Goal: Transaction & Acquisition: Purchase product/service

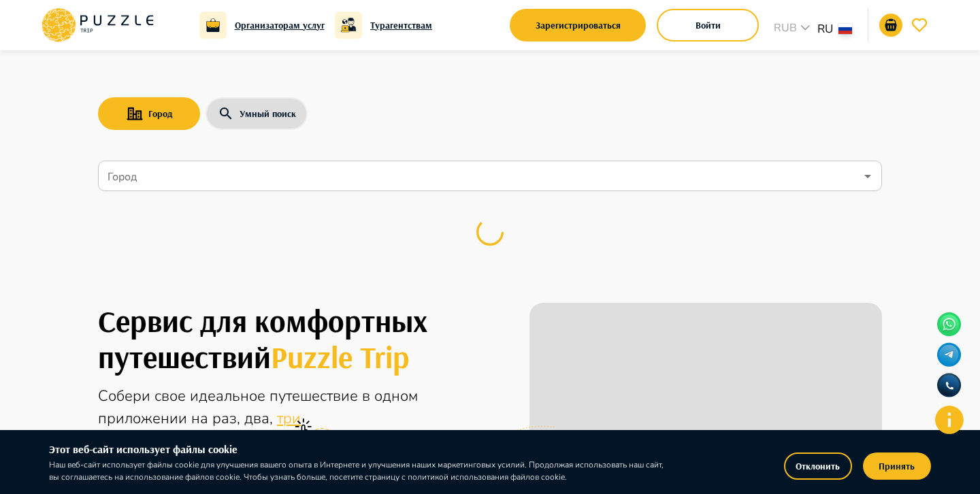
click at [827, 469] on button "Отклонить" at bounding box center [818, 466] width 68 height 27
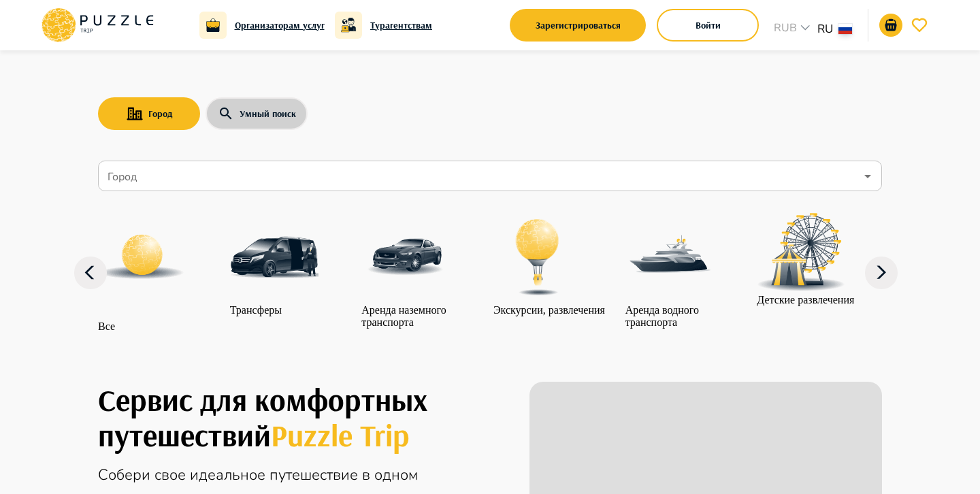
drag, startPoint x: 263, startPoint y: 112, endPoint x: 275, endPoint y: 118, distance: 13.7
click at [263, 112] on button "Умный поиск" at bounding box center [257, 113] width 102 height 33
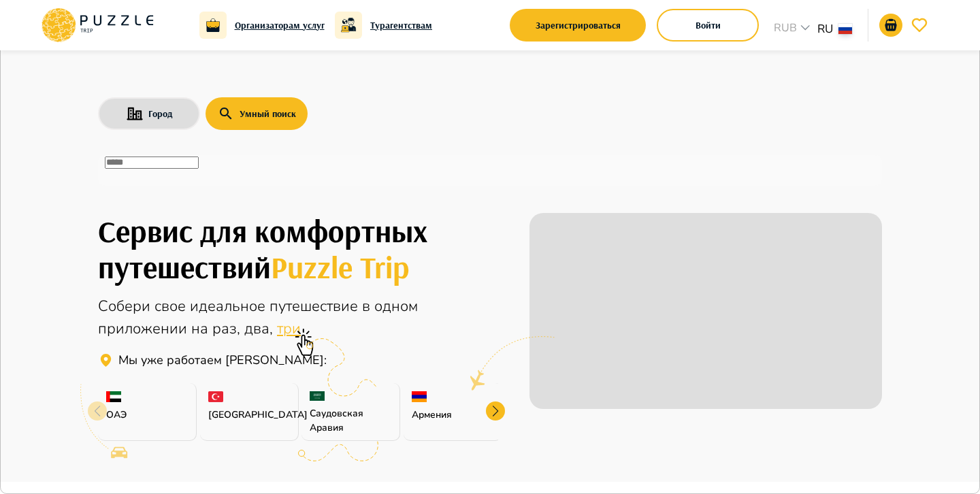
click at [199, 169] on input "text" at bounding box center [152, 163] width 94 height 12
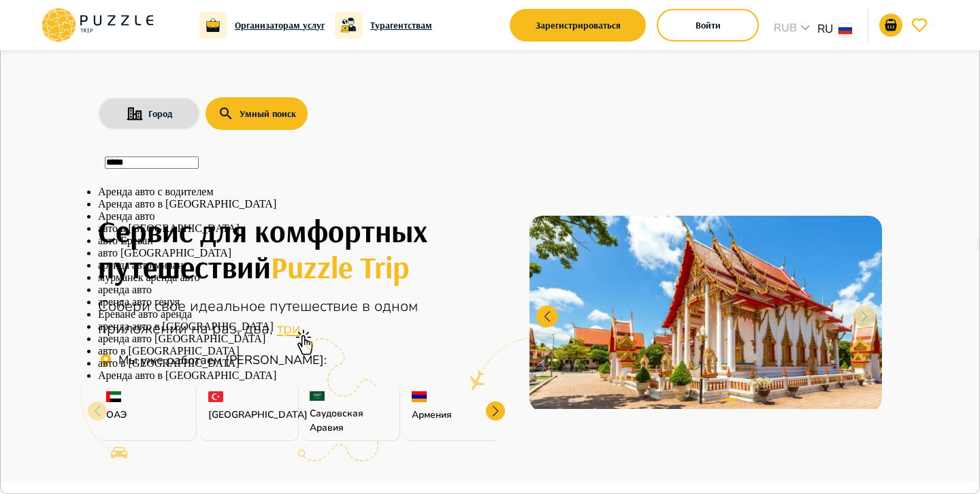
click at [260, 235] on li "авто в Ереване" at bounding box center [490, 229] width 784 height 12
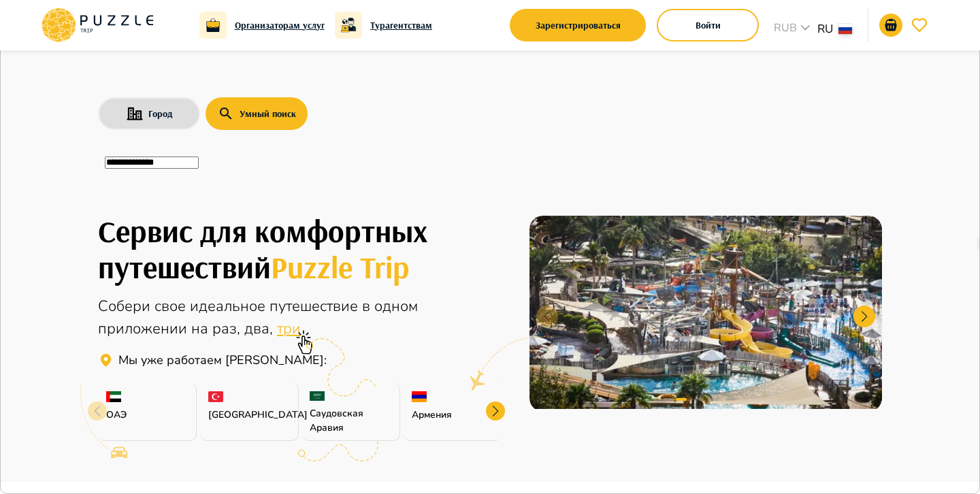
type input "**********"
click at [974, 13] on icon "button" at bounding box center [974, 13] width 0 height 0
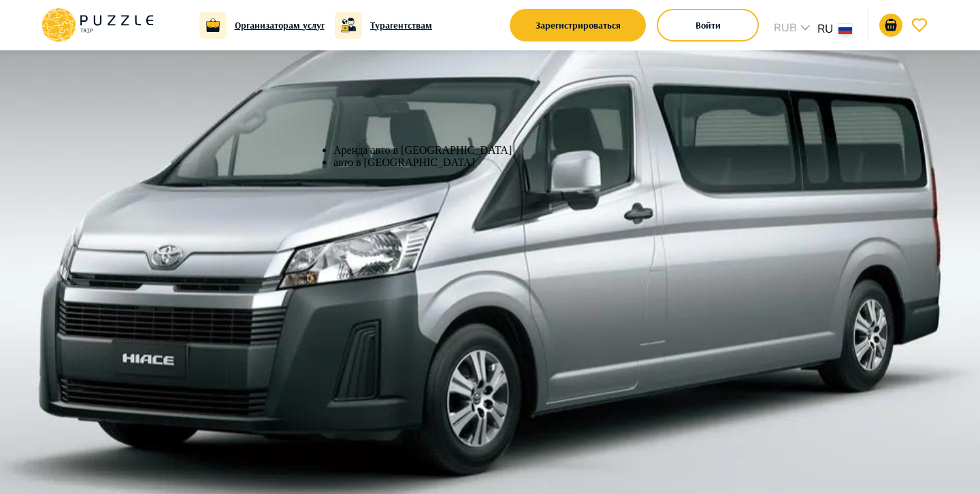
click at [979, 247] on icon "Clear" at bounding box center [979, 247] width 0 height 0
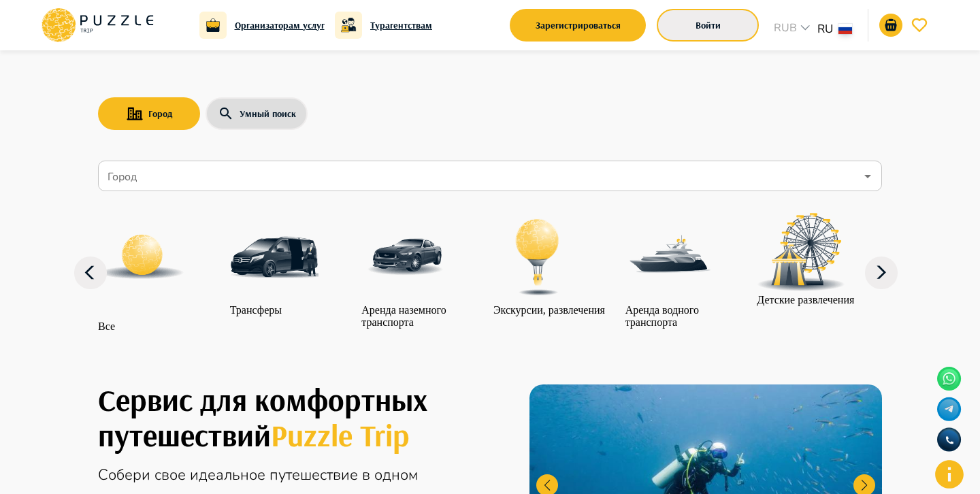
click at [681, 27] on button "Войти" at bounding box center [708, 25] width 102 height 33
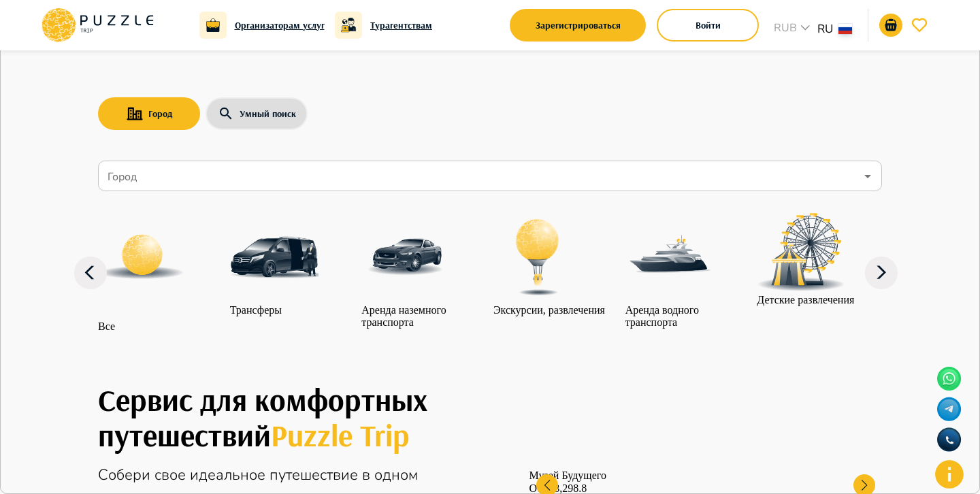
type input "**********"
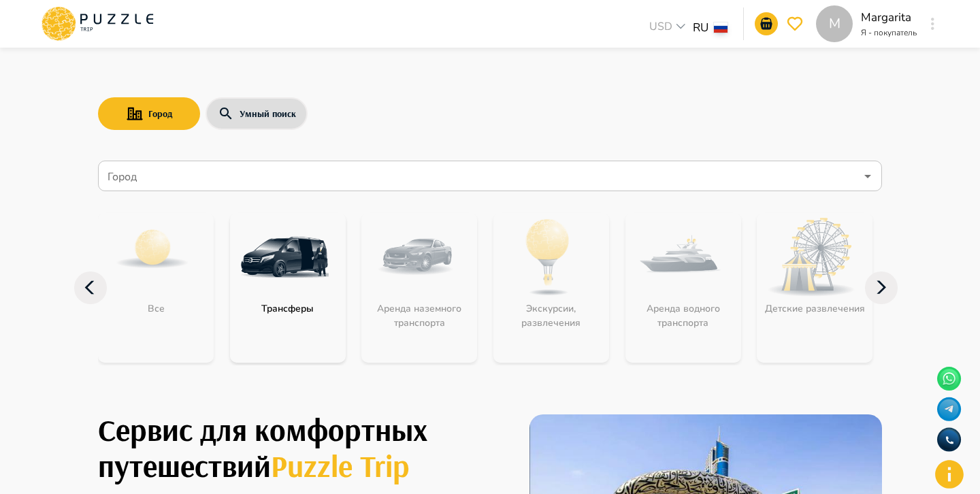
click at [925, 37] on div "M Margarita Я - покупатель M" at bounding box center [878, 23] width 125 height 37
click at [934, 23] on icon "button" at bounding box center [932, 24] width 3 height 12
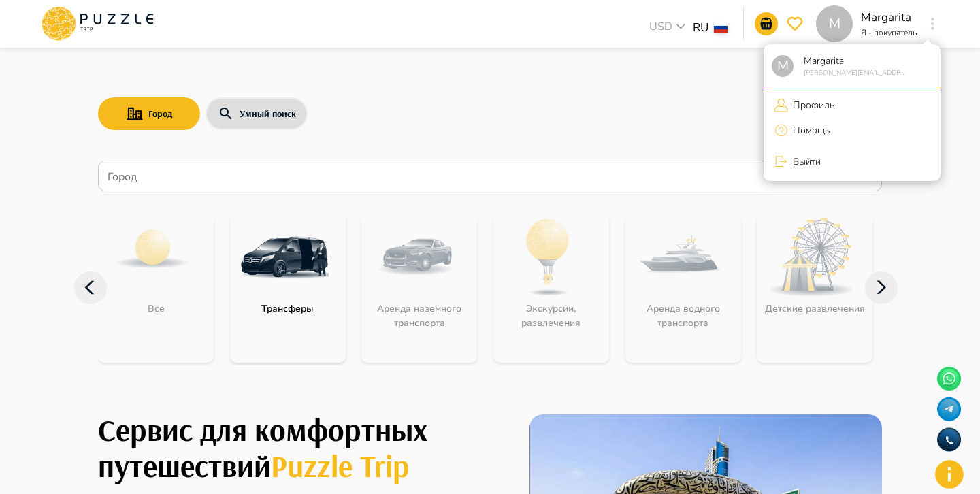
click at [862, 161] on li "Выйти" at bounding box center [852, 161] width 177 height 29
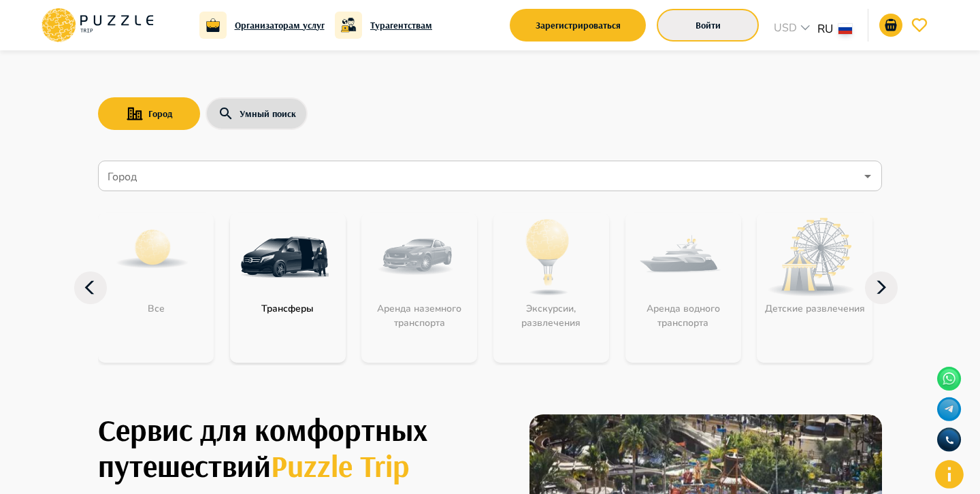
click at [673, 31] on button "Войти" at bounding box center [708, 25] width 102 height 33
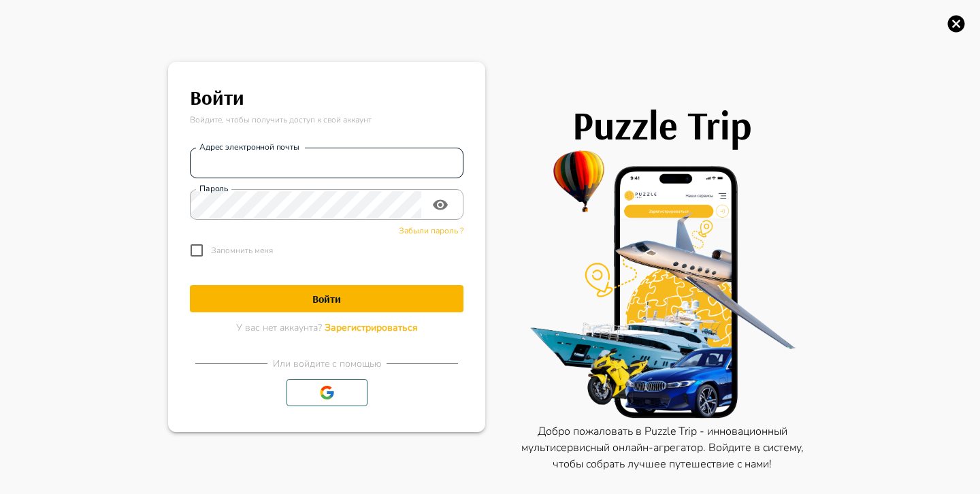
click at [376, 161] on input "Адрес электронной почты" at bounding box center [327, 163] width 274 height 27
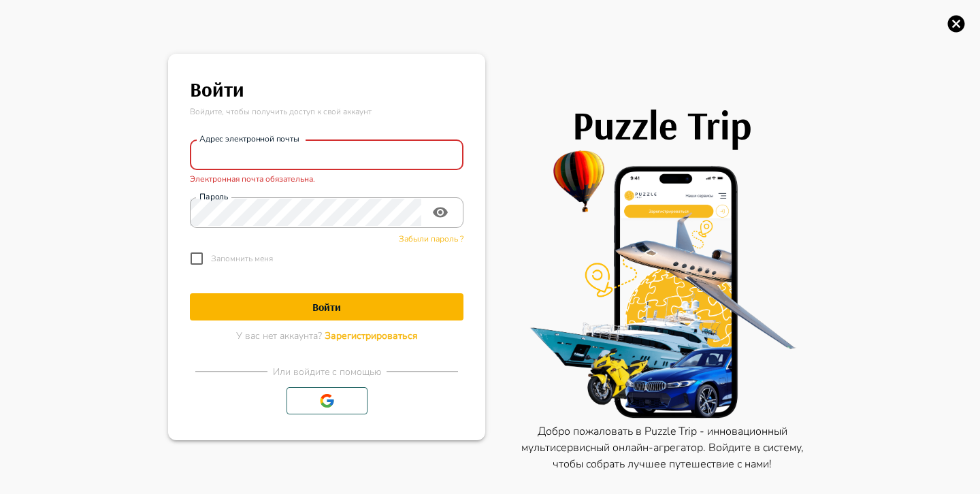
paste input "**********"
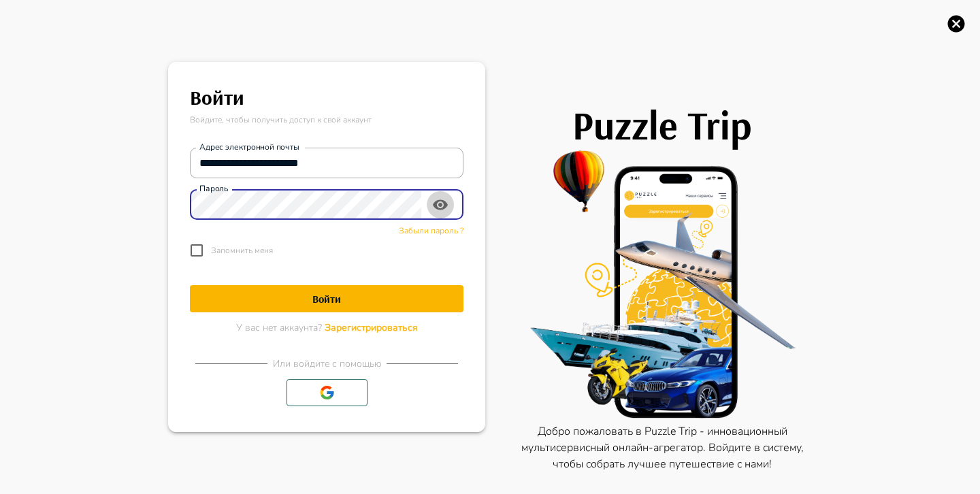
click at [441, 204] on icon "toggle password visibility" at bounding box center [440, 204] width 15 height 10
click at [389, 300] on h1 "Войти" at bounding box center [327, 299] width 274 height 13
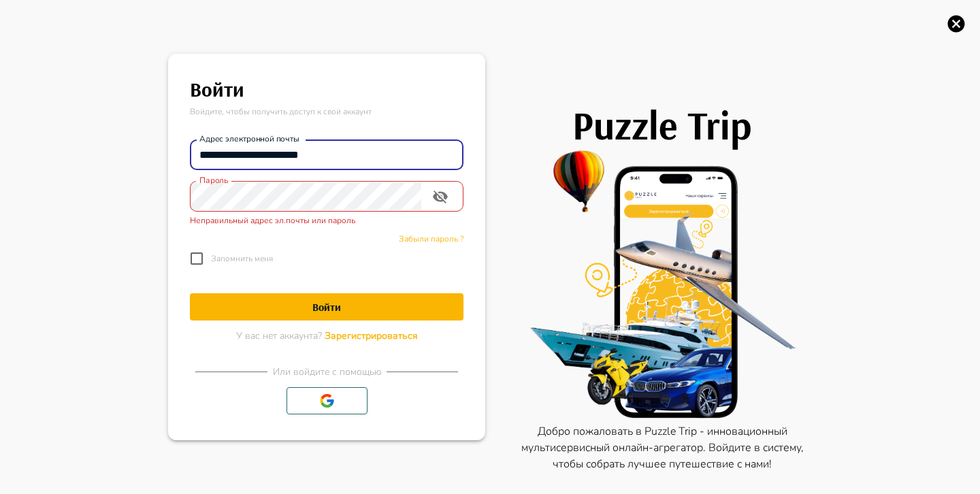
drag, startPoint x: 362, startPoint y: 158, endPoint x: 195, endPoint y: 150, distance: 166.3
click at [195, 153] on input "**********" at bounding box center [327, 155] width 274 height 27
click at [372, 151] on input "**********" at bounding box center [327, 155] width 274 height 27
paste input "*"
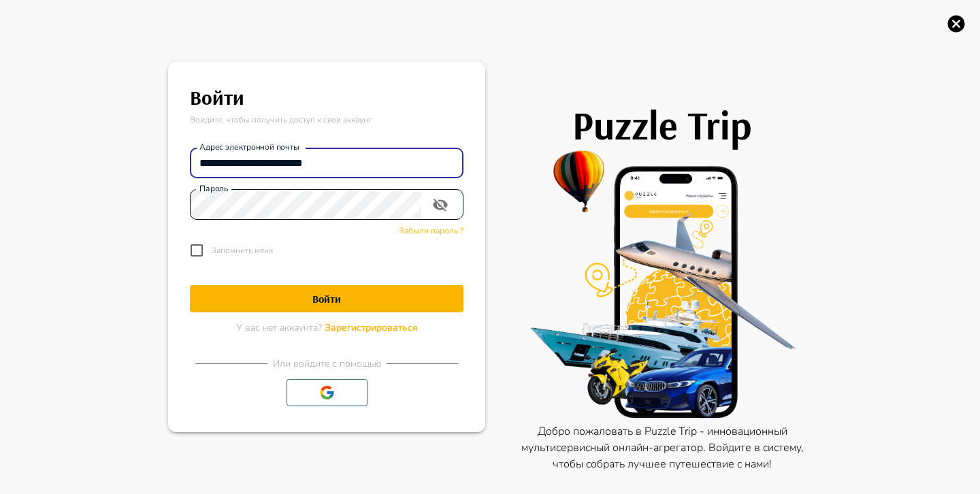
type input "**********"
click at [362, 306] on button "Войти" at bounding box center [327, 298] width 274 height 27
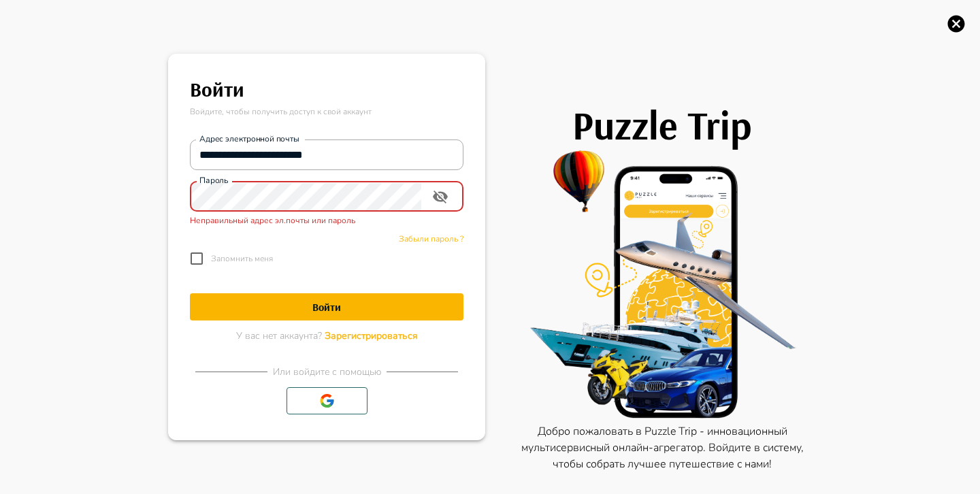
click at [102, 197] on div "**********" at bounding box center [490, 247] width 980 height 494
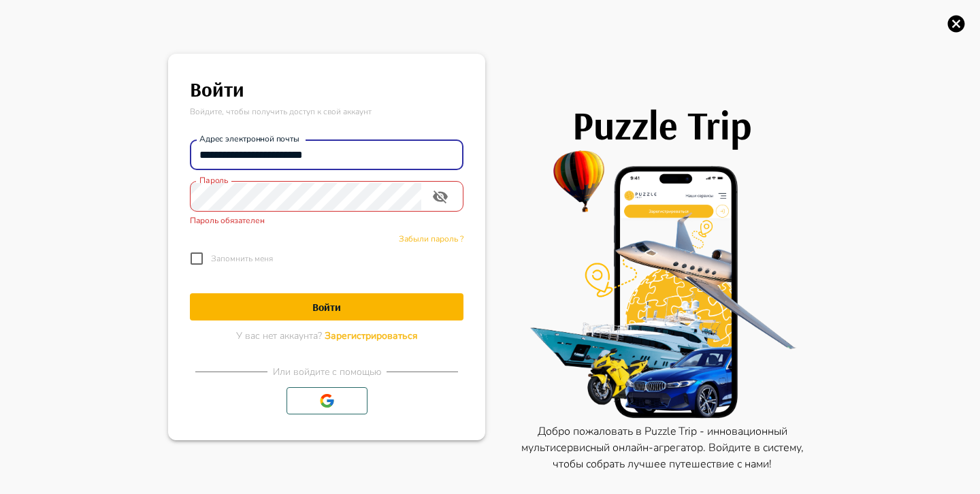
drag, startPoint x: 362, startPoint y: 153, endPoint x: 116, endPoint y: 139, distance: 245.5
click at [116, 139] on div "**********" at bounding box center [490, 247] width 980 height 494
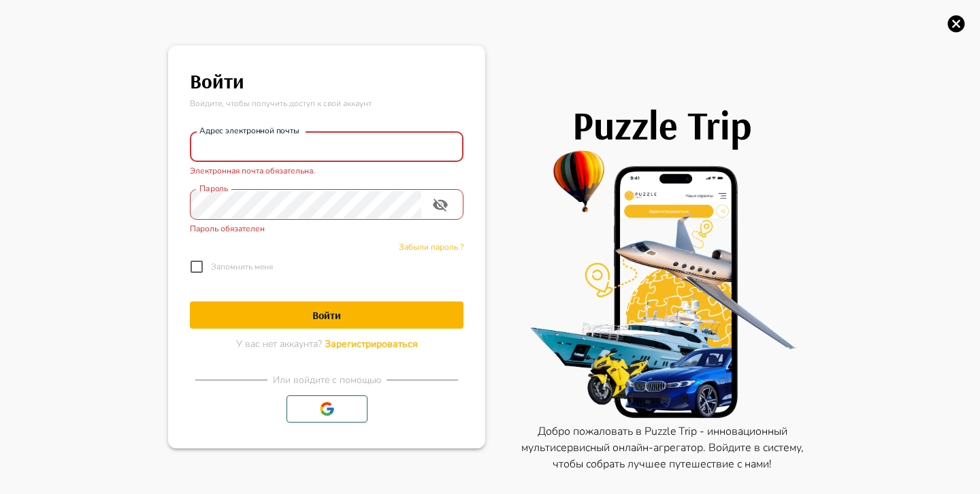
click at [439, 241] on div "Забыли пароль ?" at bounding box center [327, 244] width 274 height 16
click at [439, 245] on span "Забыли пароль ?" at bounding box center [431, 247] width 65 height 11
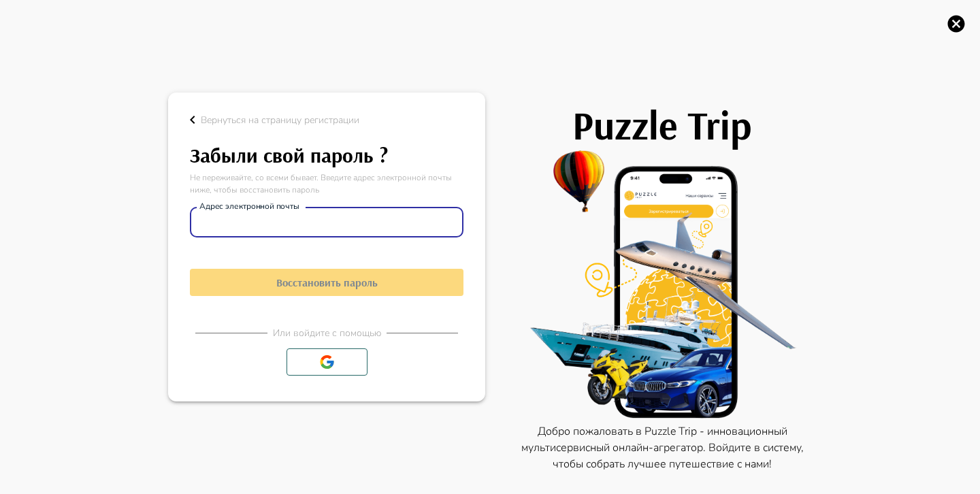
click at [403, 220] on input "Адрес электронной почты" at bounding box center [327, 222] width 274 height 27
paste input "**********"
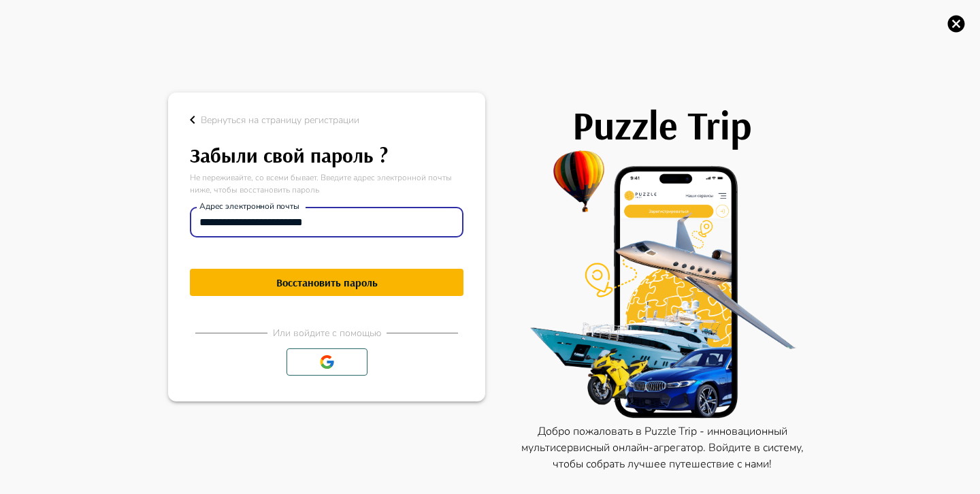
type input "**********"
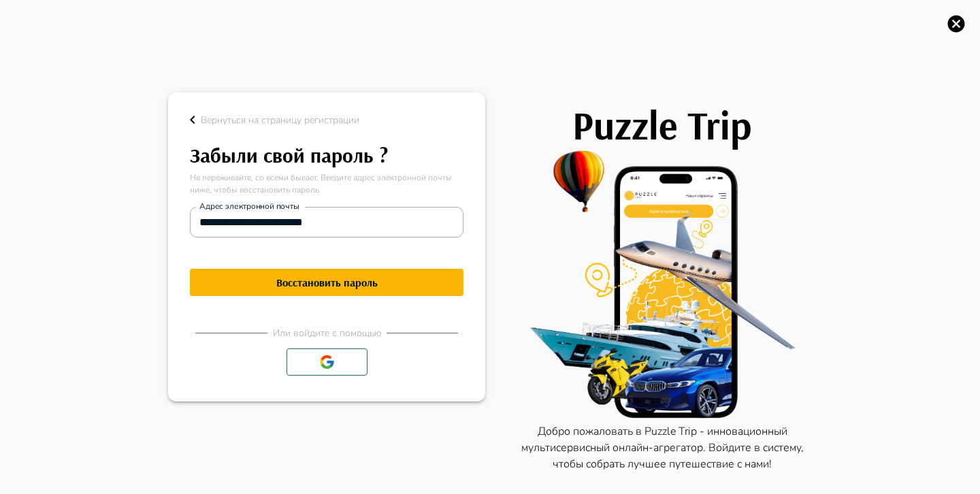
click at [413, 278] on h1 "Восстановить пароль" at bounding box center [327, 282] width 274 height 13
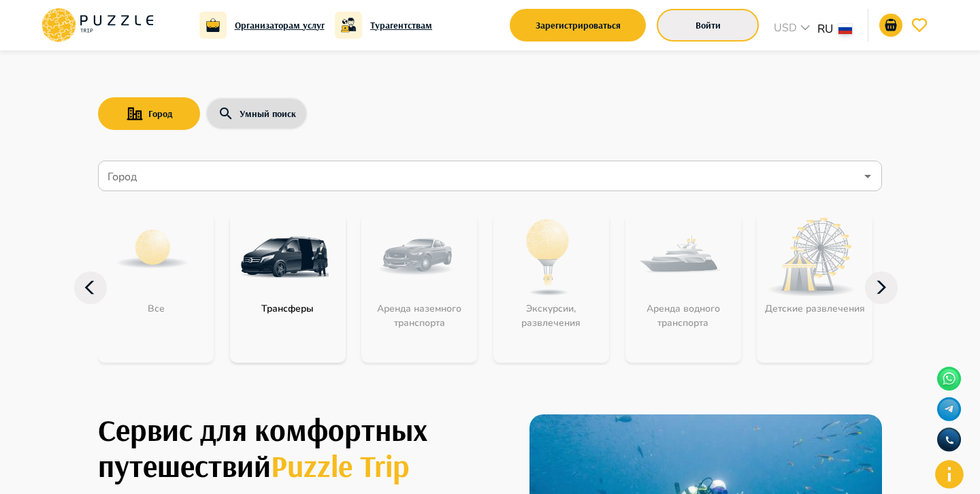
click at [740, 22] on button "Войти" at bounding box center [708, 25] width 102 height 33
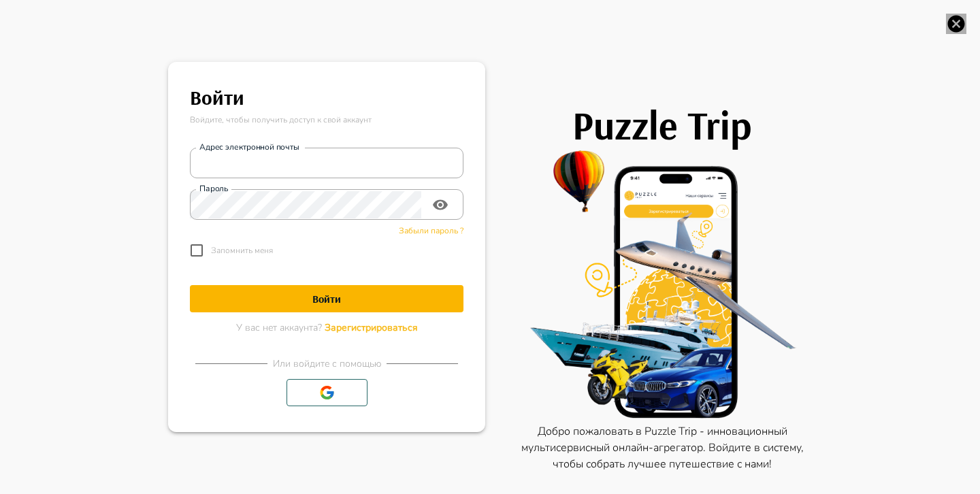
click at [957, 24] on icon "button" at bounding box center [956, 24] width 20 height 20
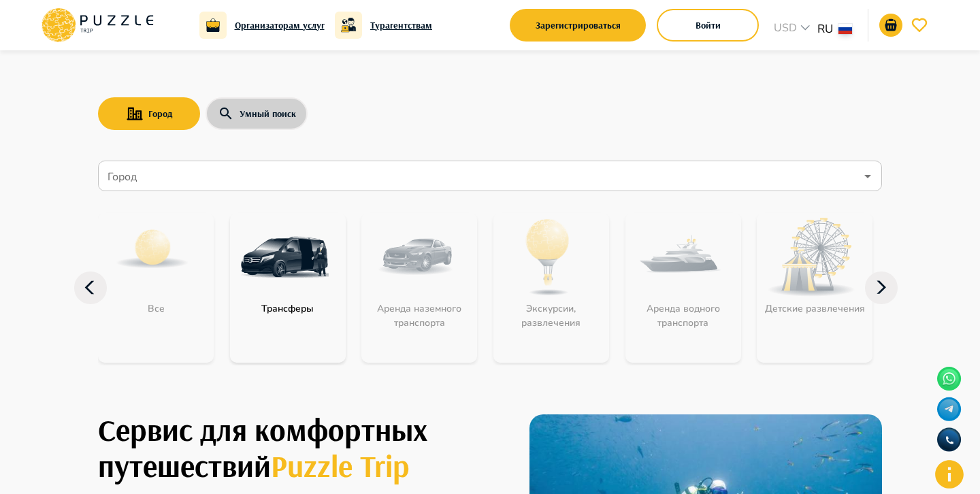
click at [294, 112] on button "Умный поиск" at bounding box center [257, 113] width 102 height 33
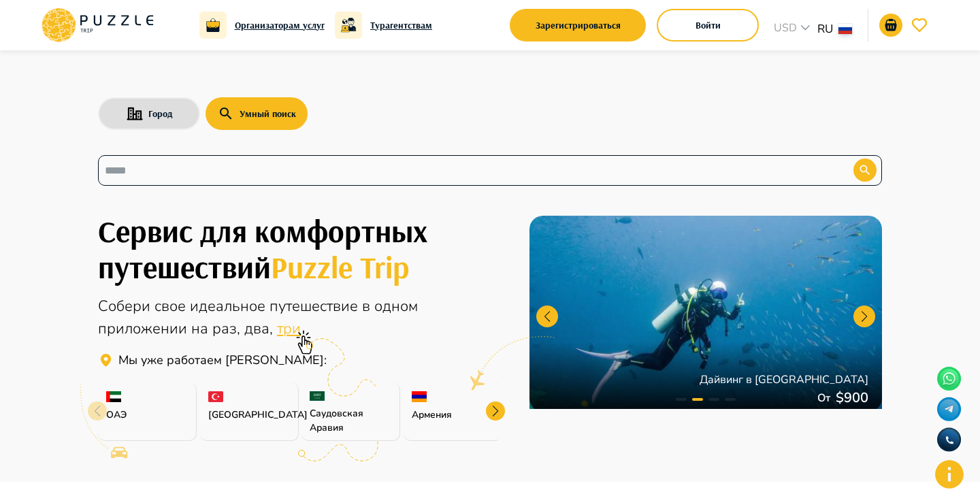
click at [287, 161] on div "​" at bounding box center [490, 170] width 784 height 31
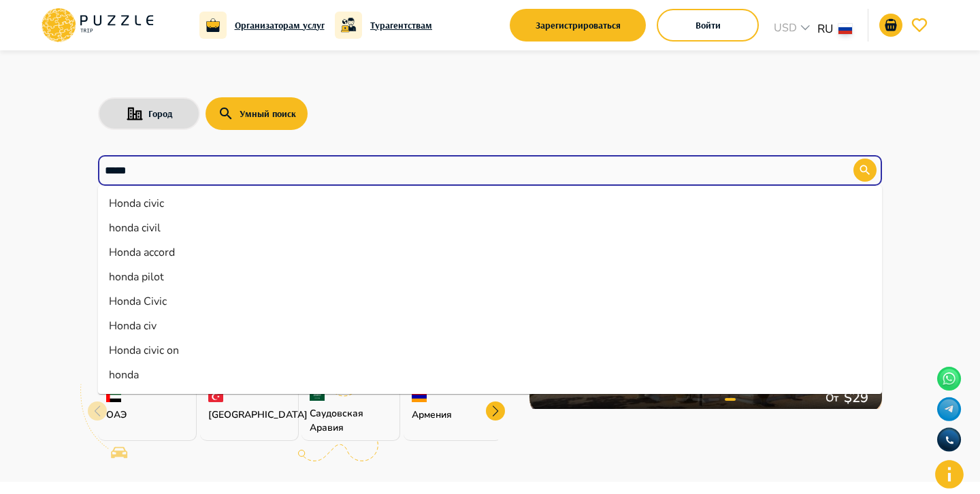
click at [206, 204] on li "Honda civic" at bounding box center [490, 203] width 784 height 25
type input "**********"
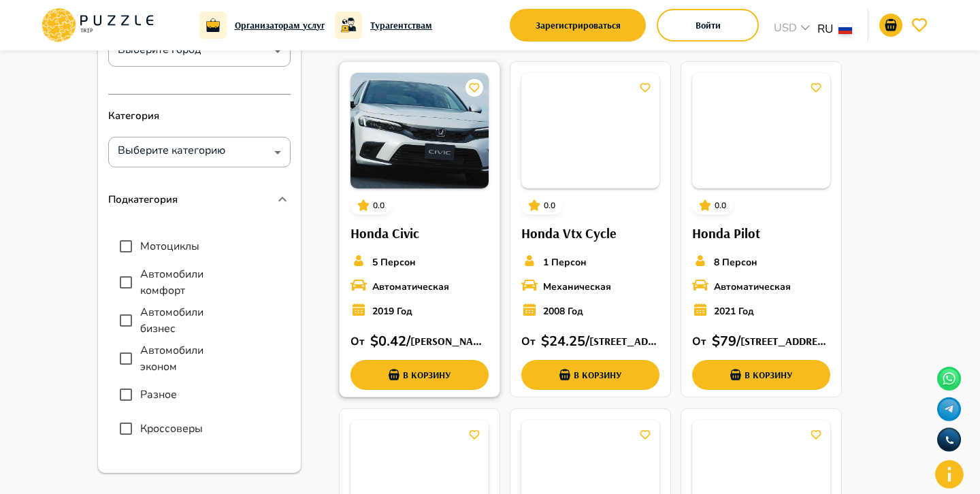
scroll to position [141, 0]
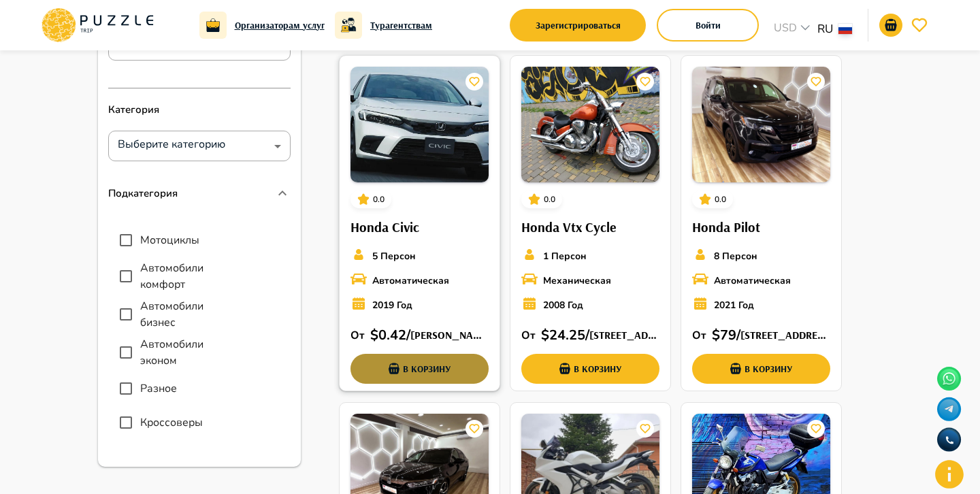
click at [427, 365] on button "В корзину" at bounding box center [420, 369] width 138 height 30
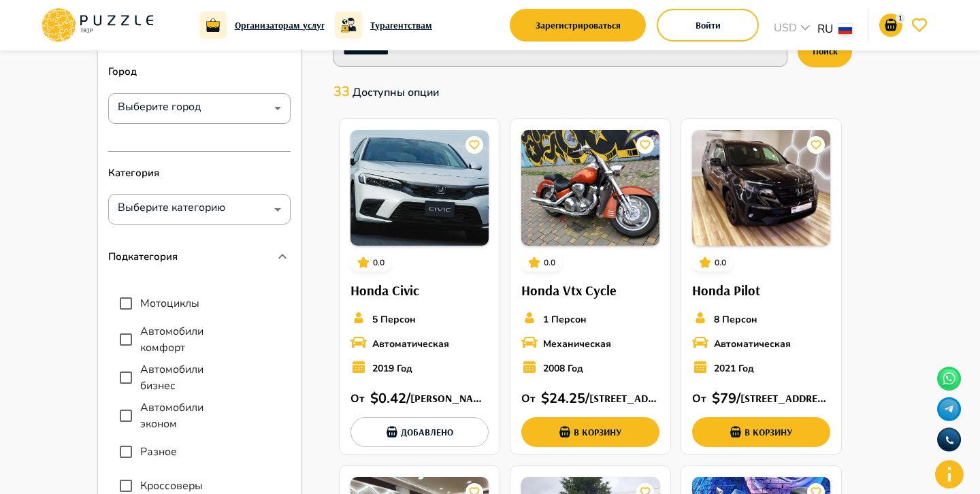
scroll to position [0, 0]
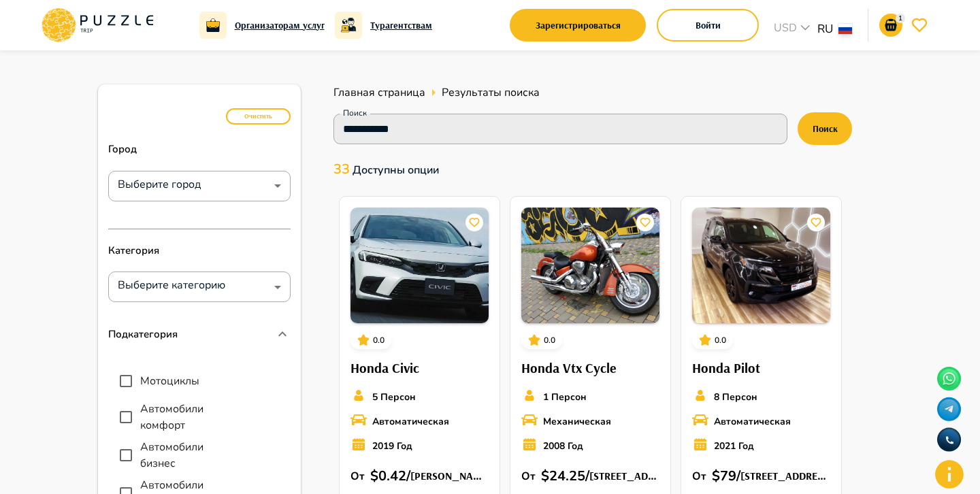
click at [157, 27] on div "1 Организаторам услуг Турагентствам Зарегистрироваться Войти USD *** RU ** 1" at bounding box center [489, 24] width 901 height 39
drag, startPoint x: 145, startPoint y: 22, endPoint x: 161, endPoint y: 31, distance: 18.3
click at [145, 22] on icon at bounding box center [97, 24] width 116 height 35
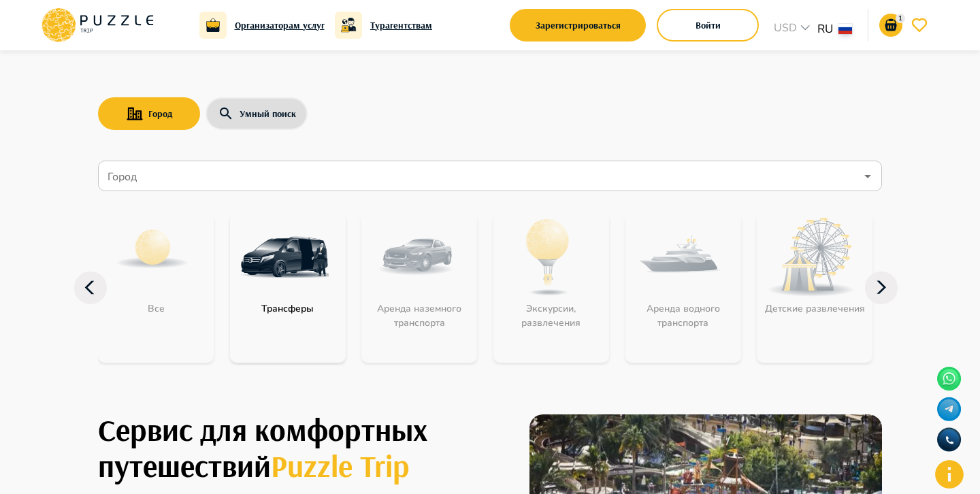
click at [300, 174] on input "Город" at bounding box center [480, 176] width 751 height 26
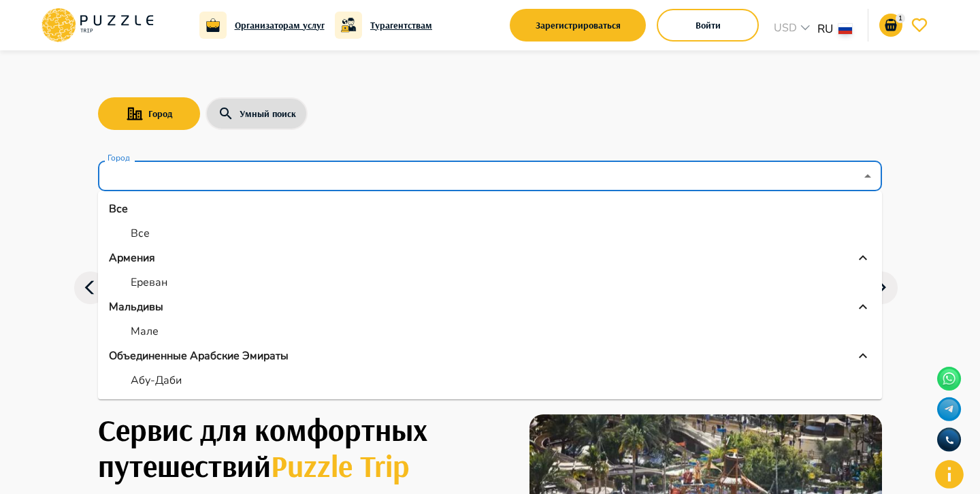
click at [138, 239] on p "Все" at bounding box center [140, 233] width 19 height 16
type input "***"
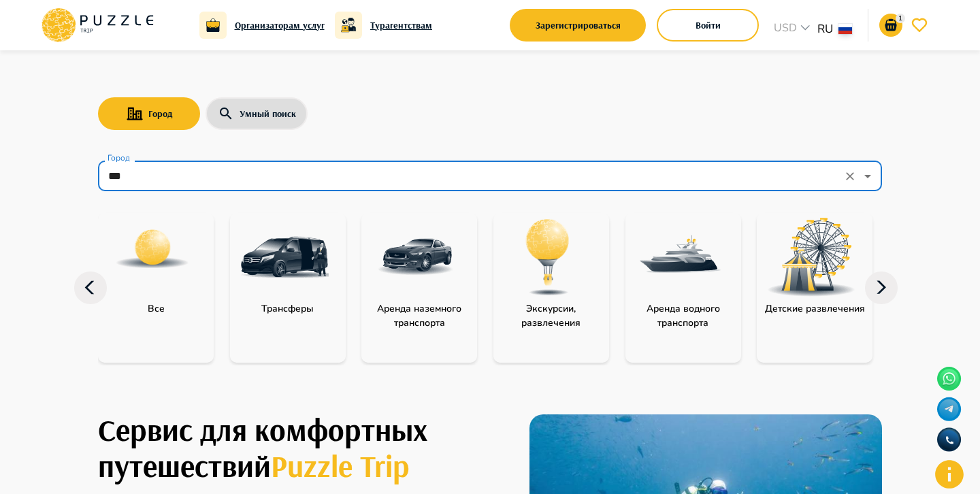
click at [169, 259] on img at bounding box center [152, 249] width 76 height 76
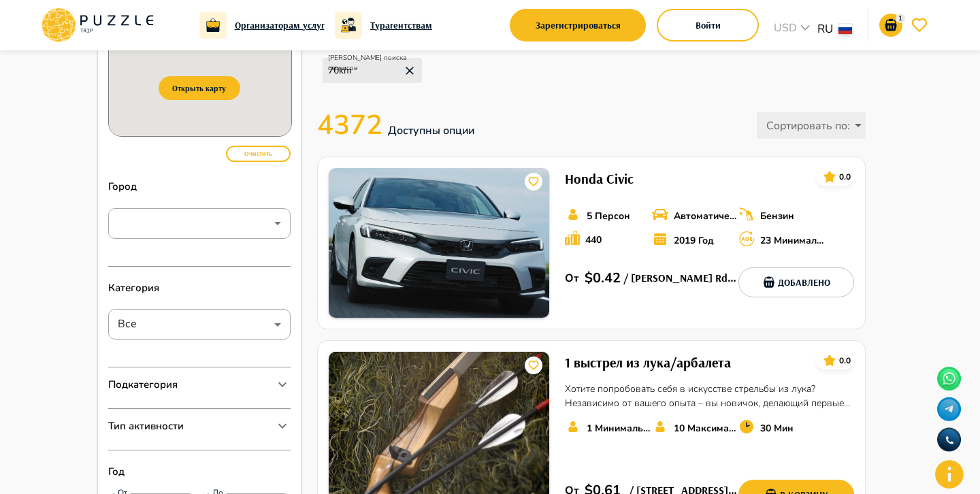
scroll to position [71, 0]
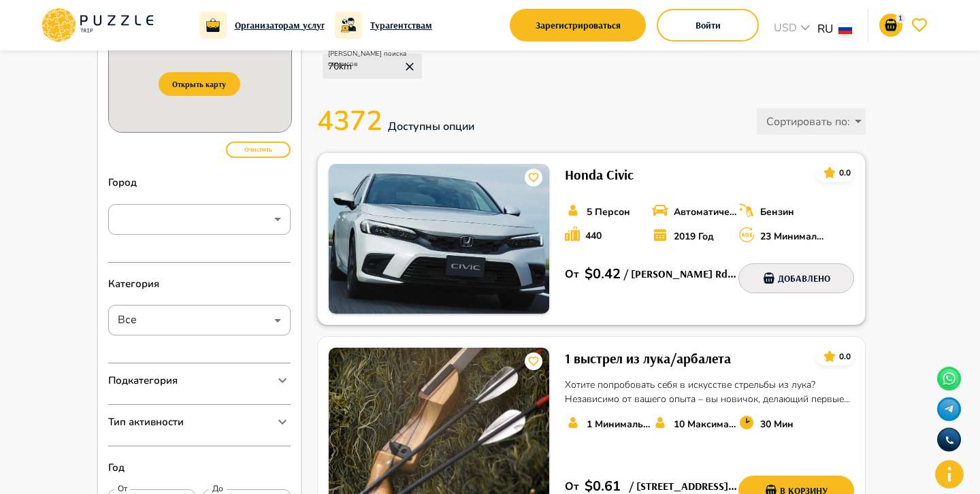
click at [810, 272] on button "Добавлено" at bounding box center [797, 278] width 116 height 30
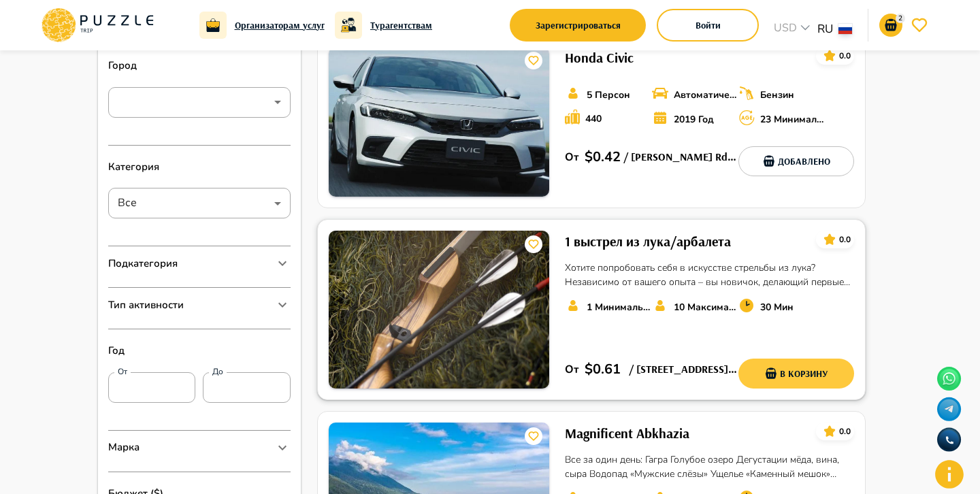
scroll to position [192, 0]
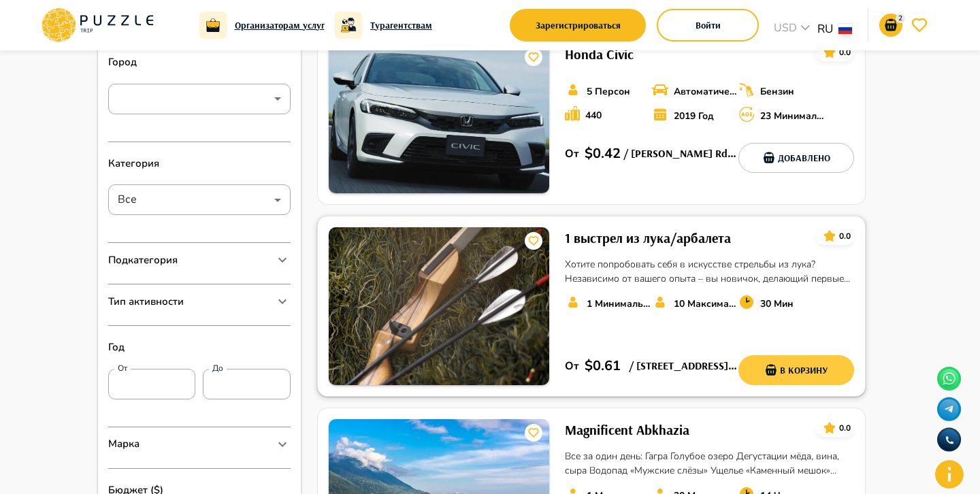
click at [810, 370] on button "В корзину" at bounding box center [797, 370] width 116 height 30
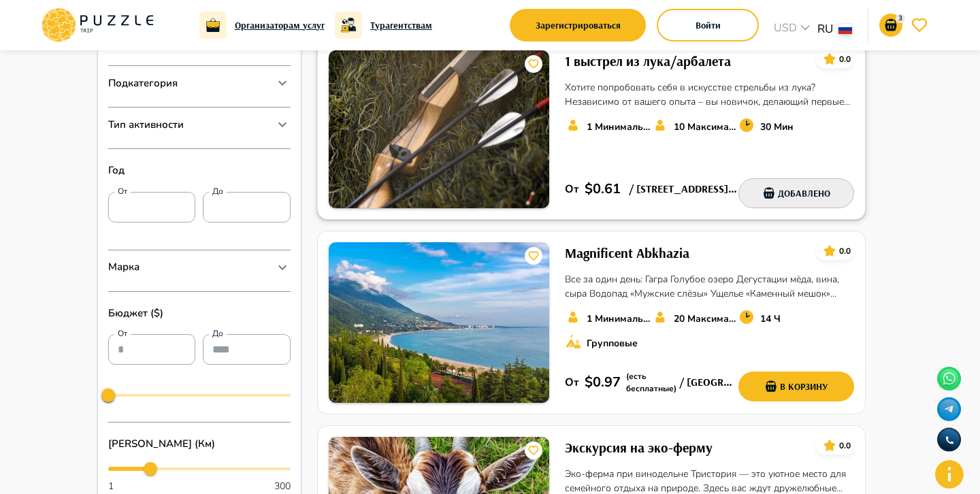
scroll to position [373, 0]
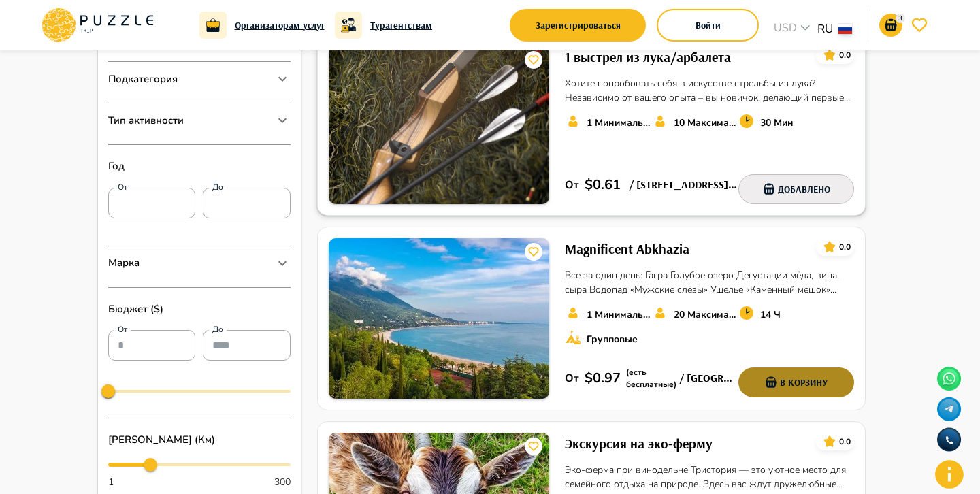
click at [810, 370] on button "В корзину" at bounding box center [797, 383] width 116 height 30
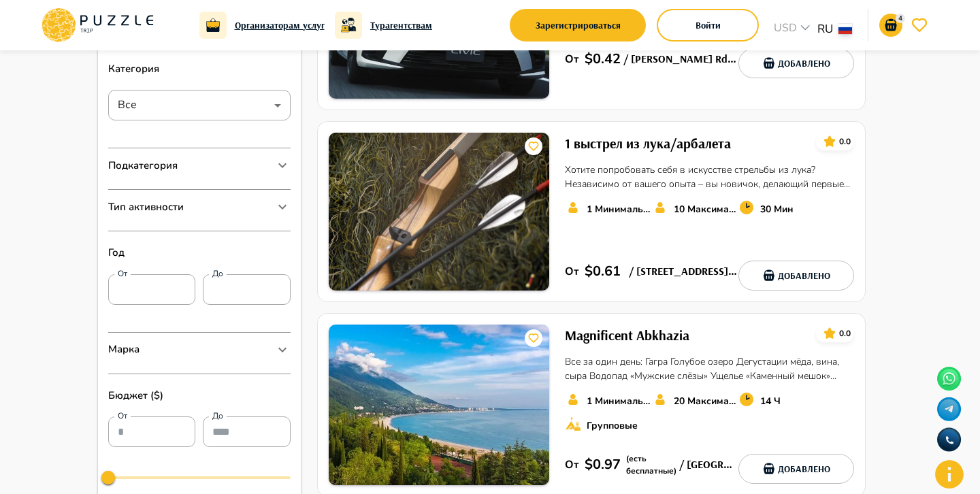
scroll to position [0, 0]
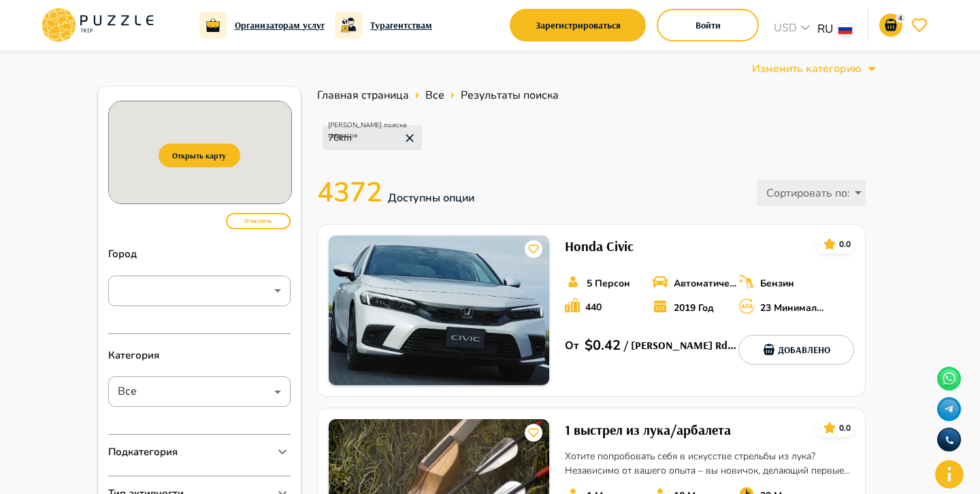
click at [905, 28] on div "4" at bounding box center [906, 25] width 52 height 23
click at [898, 25] on icon "notifications" at bounding box center [891, 25] width 16 height 16
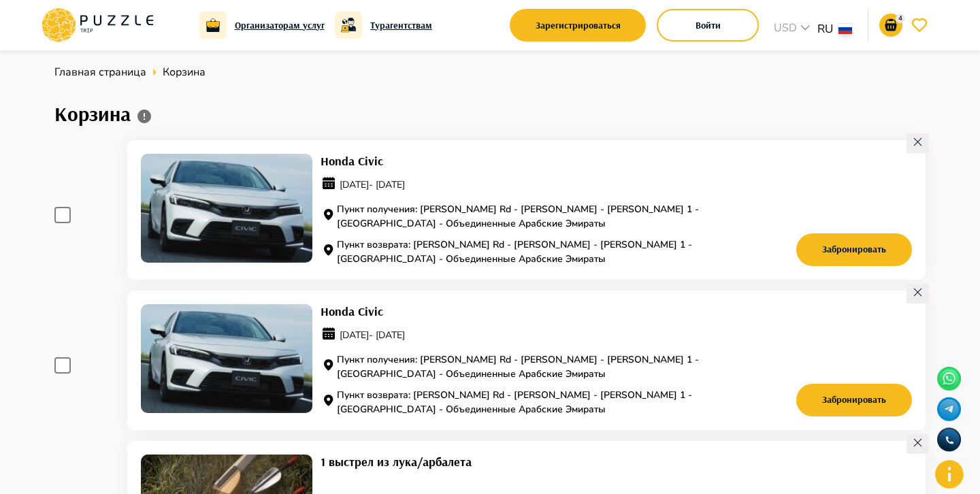
click at [917, 139] on icon at bounding box center [918, 142] width 12 height 12
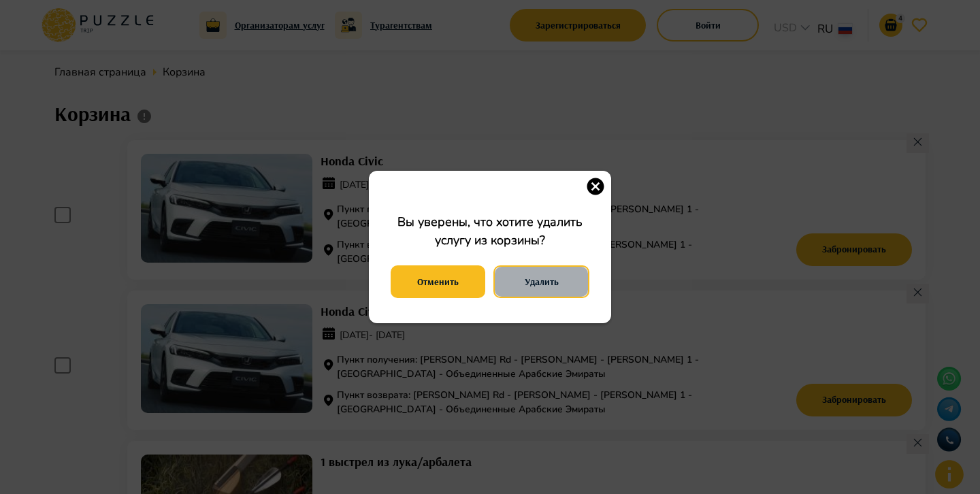
click at [537, 277] on button "Удалить" at bounding box center [542, 282] width 96 height 33
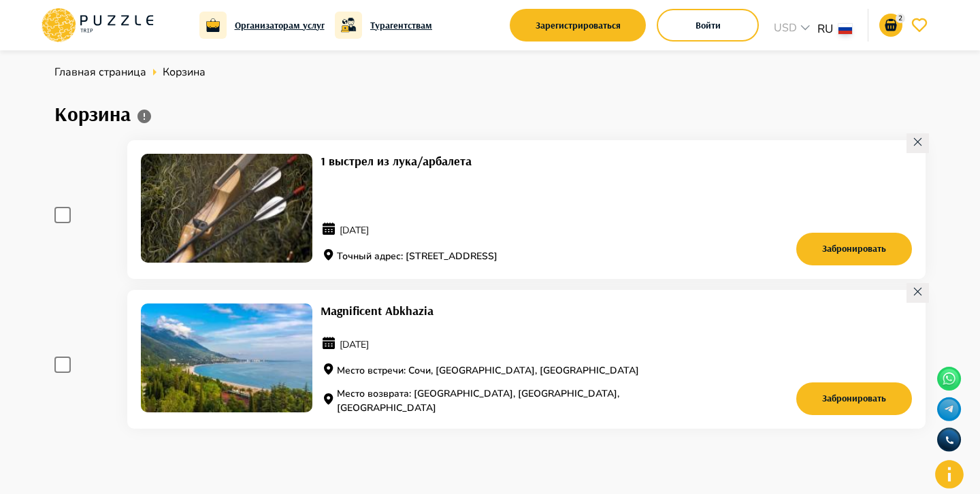
click at [915, 143] on icon at bounding box center [918, 142] width 12 height 12
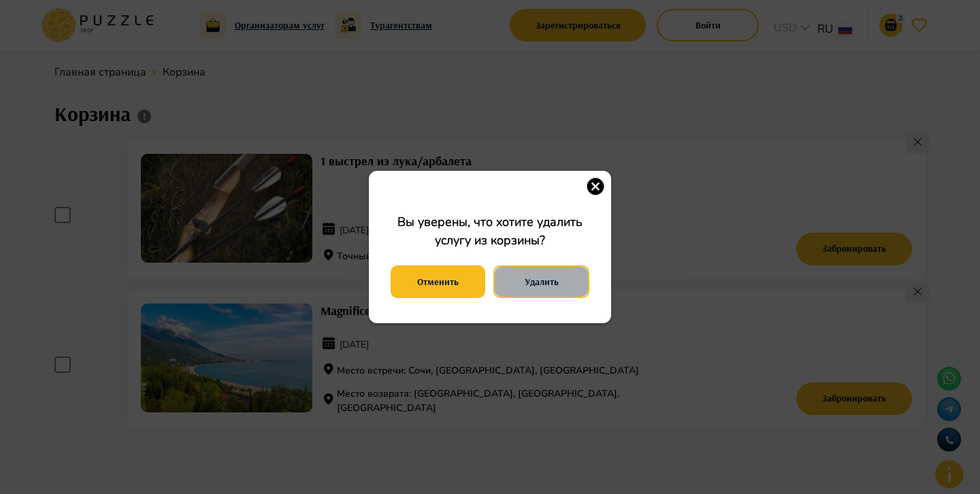
click at [540, 283] on button "Удалить" at bounding box center [542, 282] width 96 height 33
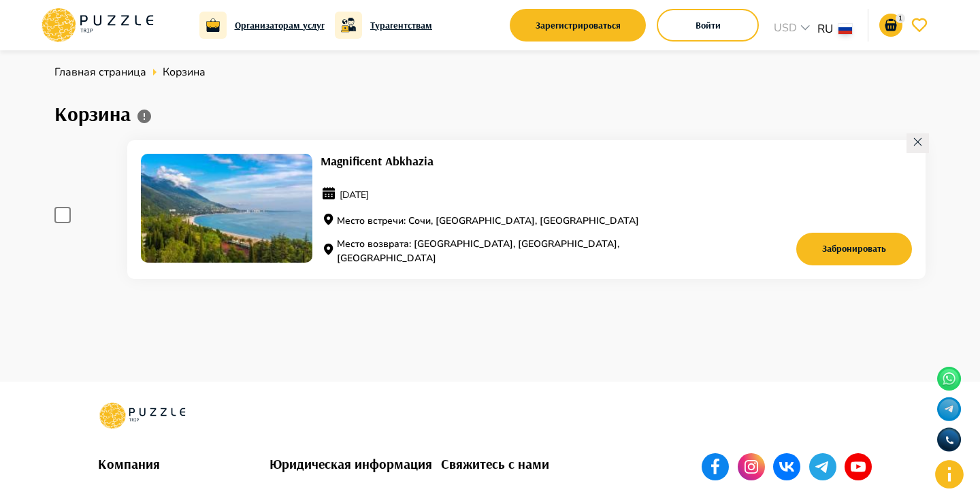
click at [917, 145] on icon at bounding box center [918, 142] width 12 height 12
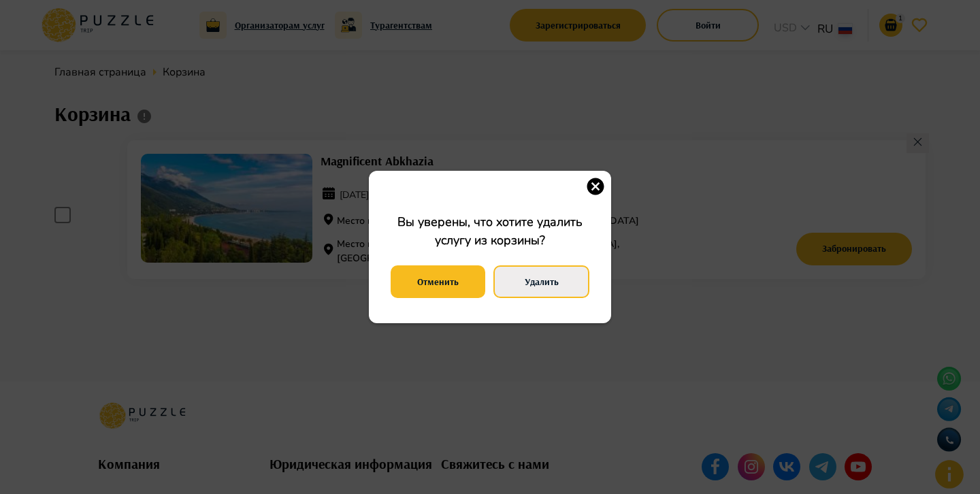
click at [556, 276] on button "Удалить" at bounding box center [542, 282] width 96 height 33
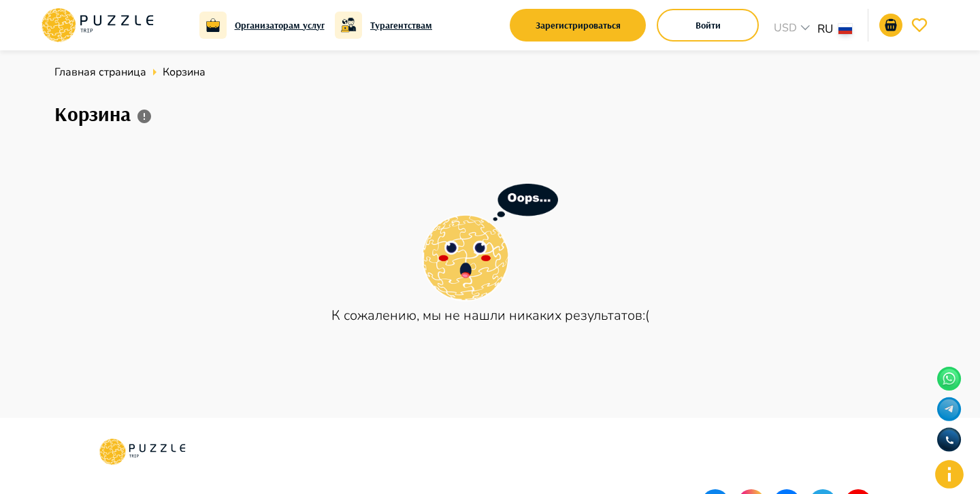
click at [86, 31] on icon at bounding box center [97, 24] width 116 height 35
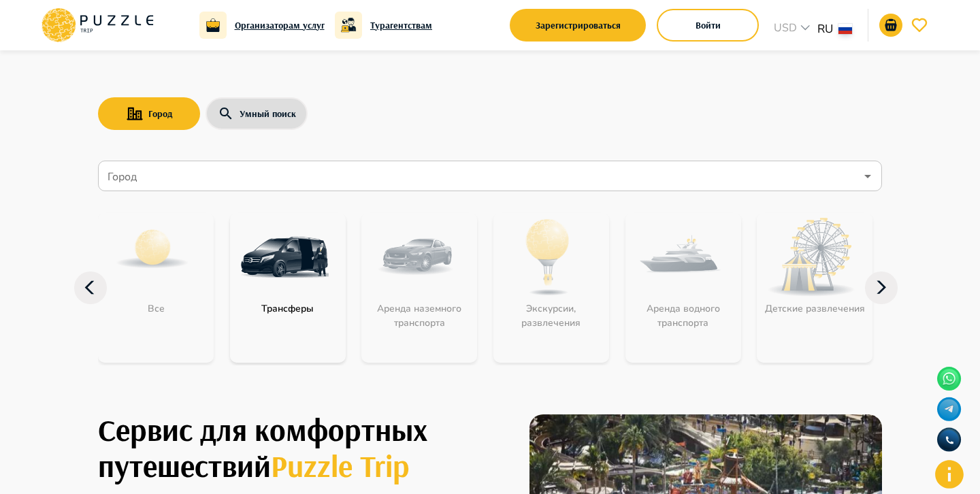
click at [161, 172] on input "Город" at bounding box center [480, 176] width 751 height 26
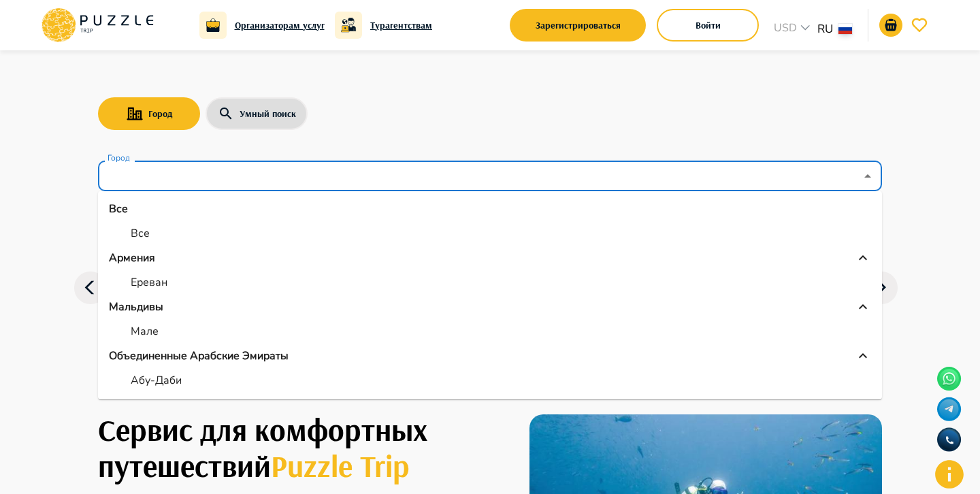
click at [144, 231] on p "Все" at bounding box center [140, 233] width 19 height 16
type input "***"
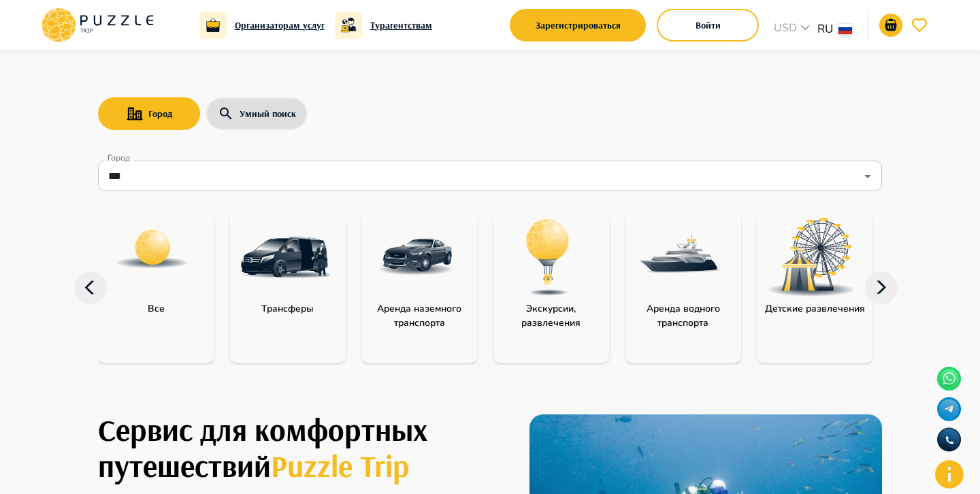
click at [169, 289] on div at bounding box center [152, 257] width 109 height 89
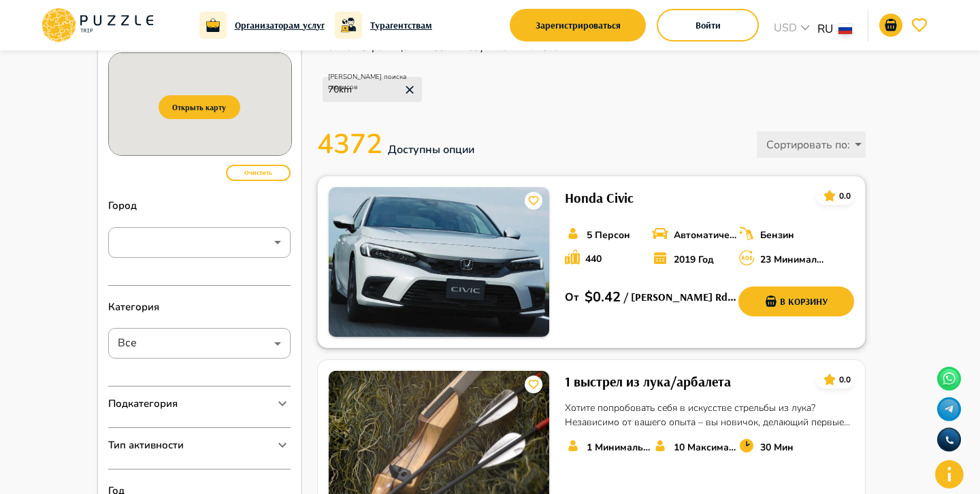
scroll to position [50, 0]
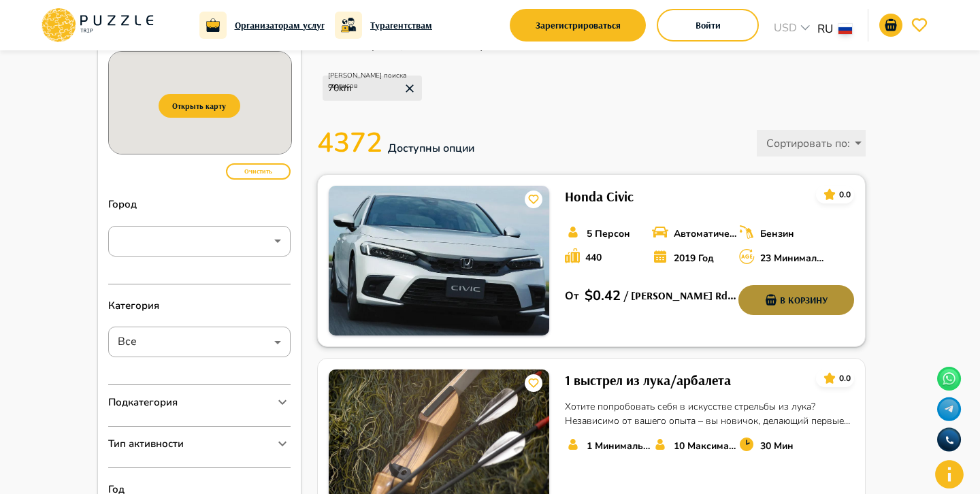
click at [797, 300] on button "В корзину" at bounding box center [797, 300] width 116 height 30
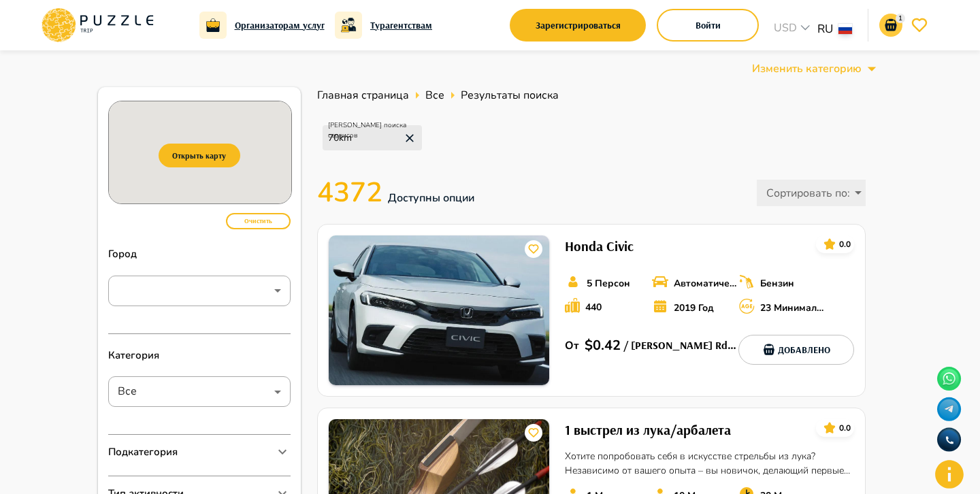
click at [897, 25] on icon "notifications" at bounding box center [891, 25] width 12 height 12
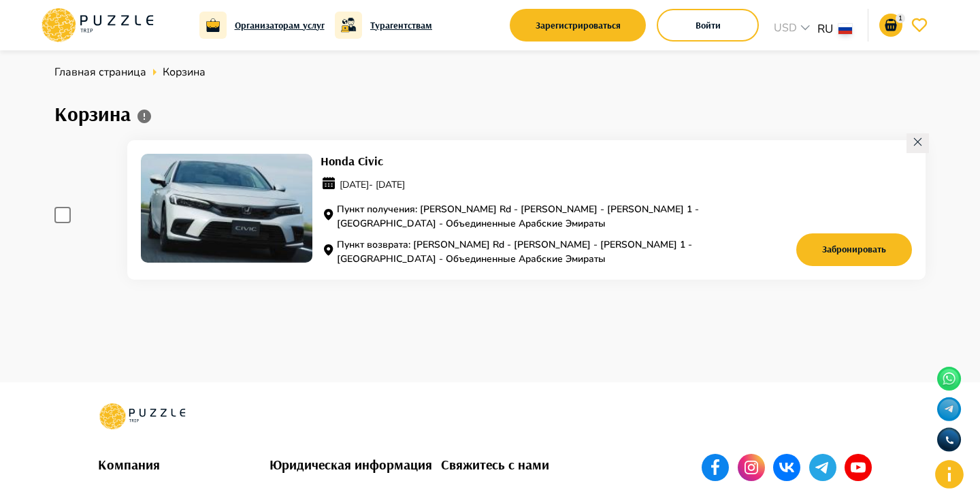
click at [916, 140] on icon at bounding box center [917, 141] width 7 height 7
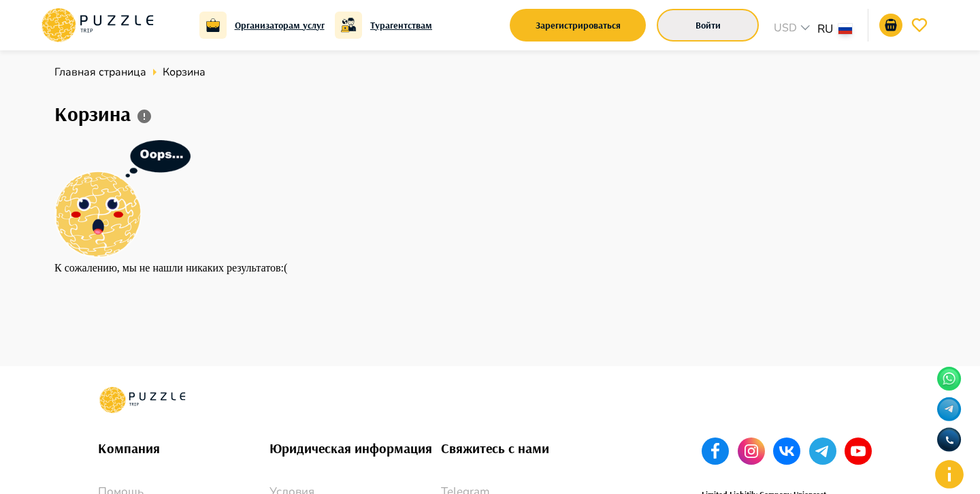
click at [695, 37] on button "Войти" at bounding box center [708, 25] width 102 height 33
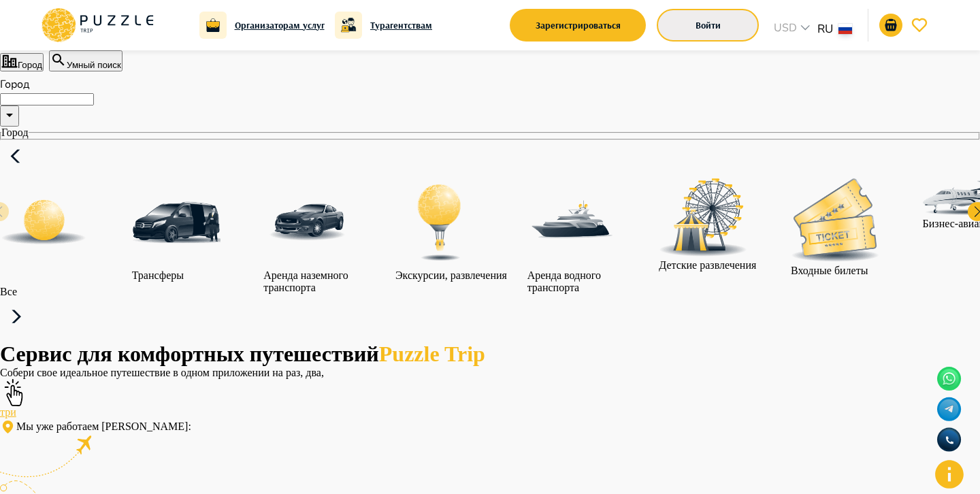
click at [682, 28] on button "Войти" at bounding box center [708, 25] width 102 height 33
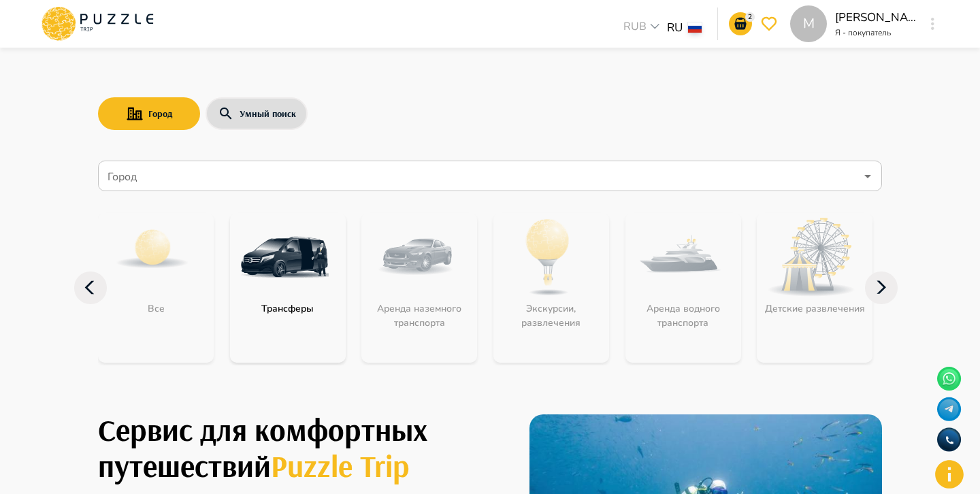
click at [385, 185] on input "Город" at bounding box center [480, 176] width 751 height 26
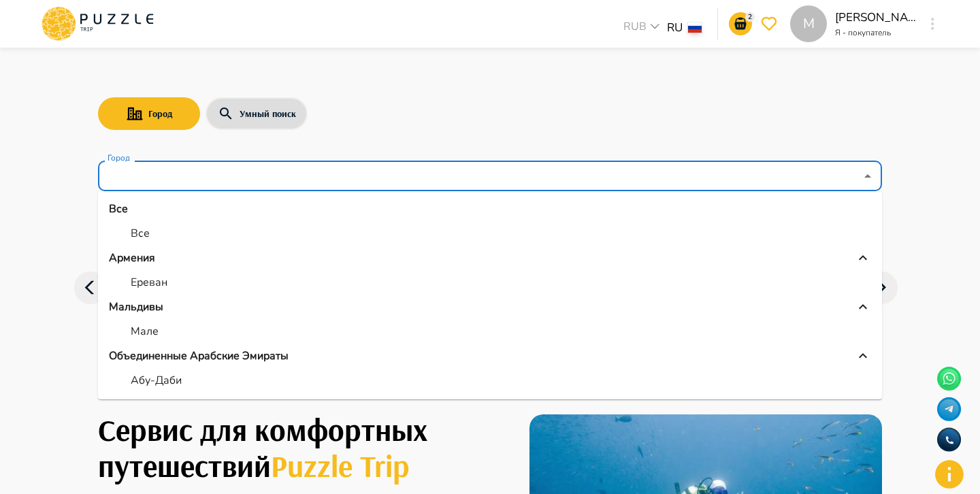
click at [130, 236] on div "Все" at bounding box center [129, 233] width 41 height 16
type input "***"
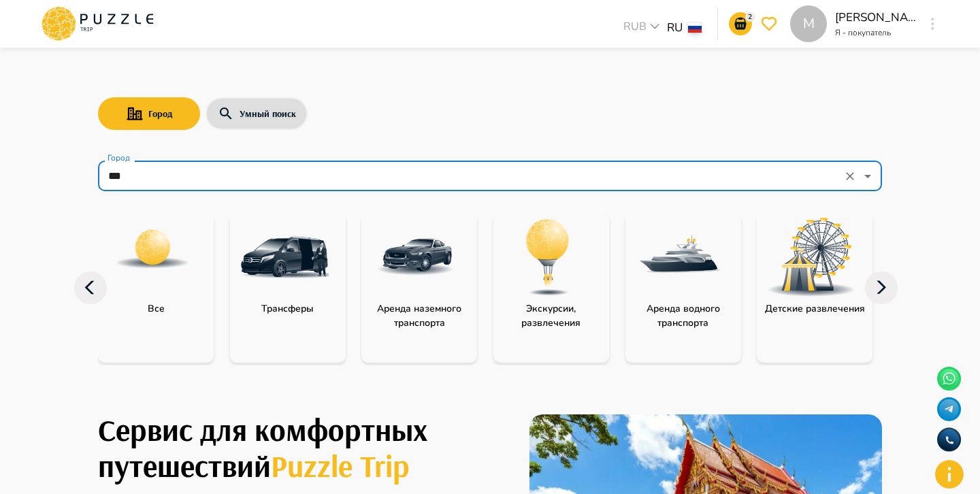
click at [726, 27] on div "2 M [PERSON_NAME] Я - покупатель M" at bounding box center [828, 23] width 226 height 37
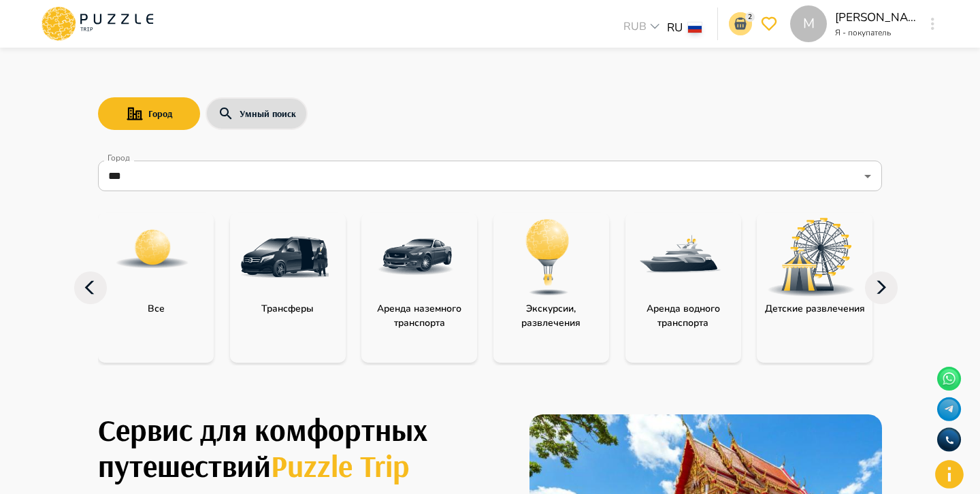
click at [731, 27] on button "2" at bounding box center [740, 23] width 23 height 23
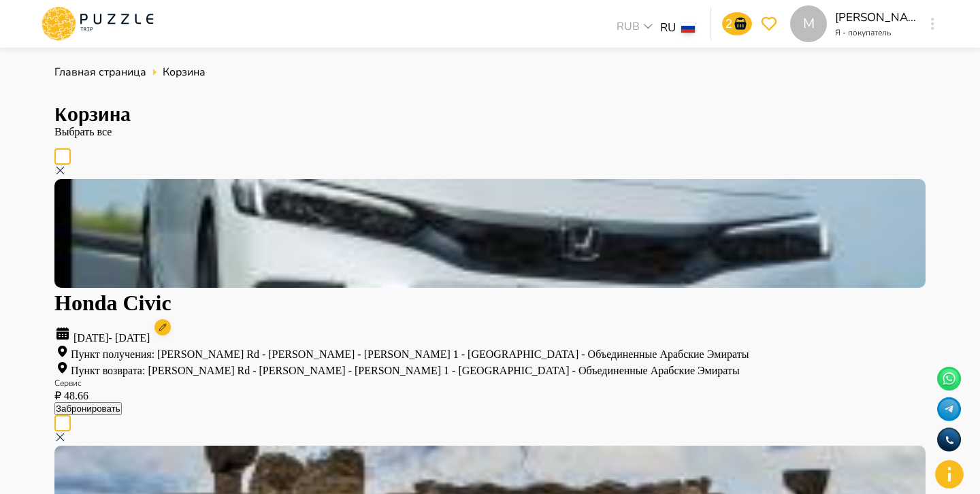
click at [66, 168] on icon at bounding box center [60, 171] width 12 height 12
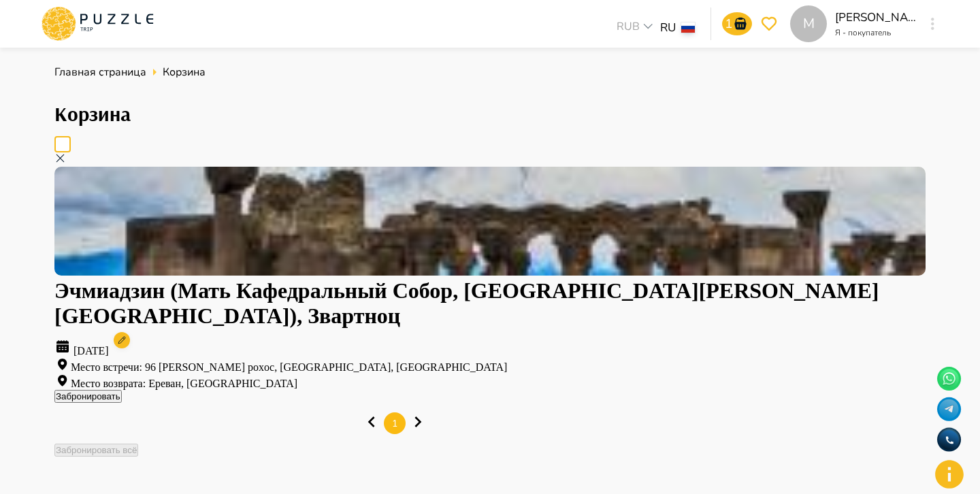
click at [918, 153] on div at bounding box center [490, 160] width 872 height 14
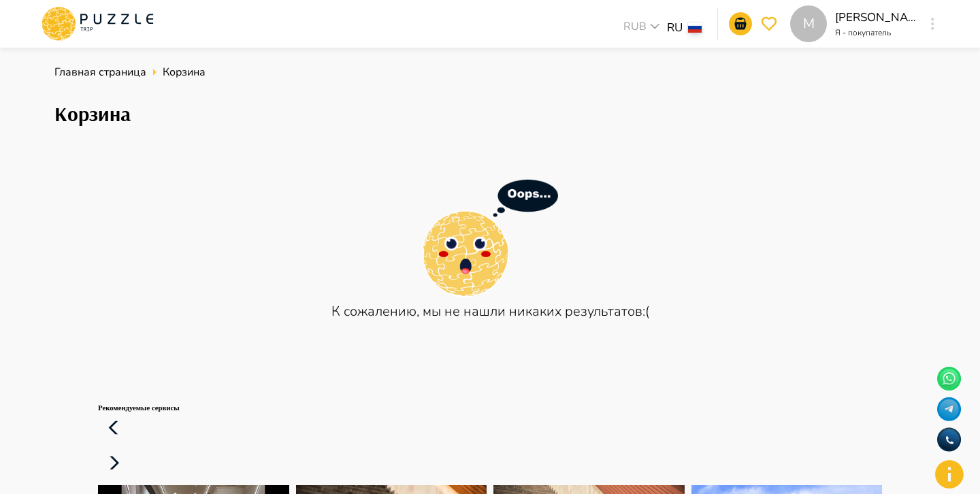
click at [60, 16] on icon at bounding box center [61, 12] width 10 height 7
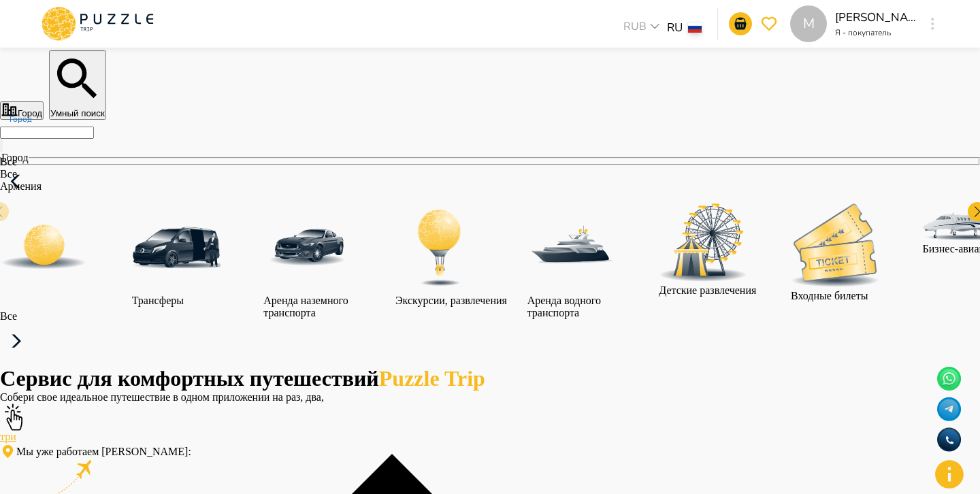
click at [94, 139] on input "Город" at bounding box center [47, 133] width 94 height 12
click at [240, 180] on li "Все" at bounding box center [392, 174] width 784 height 12
type input "***"
click at [125, 270] on div at bounding box center [62, 258] width 125 height 108
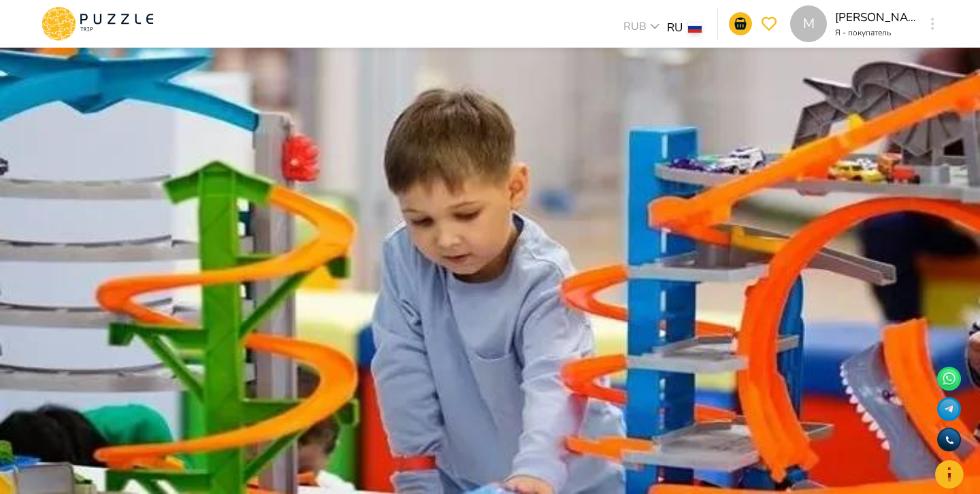
scroll to position [49, 0]
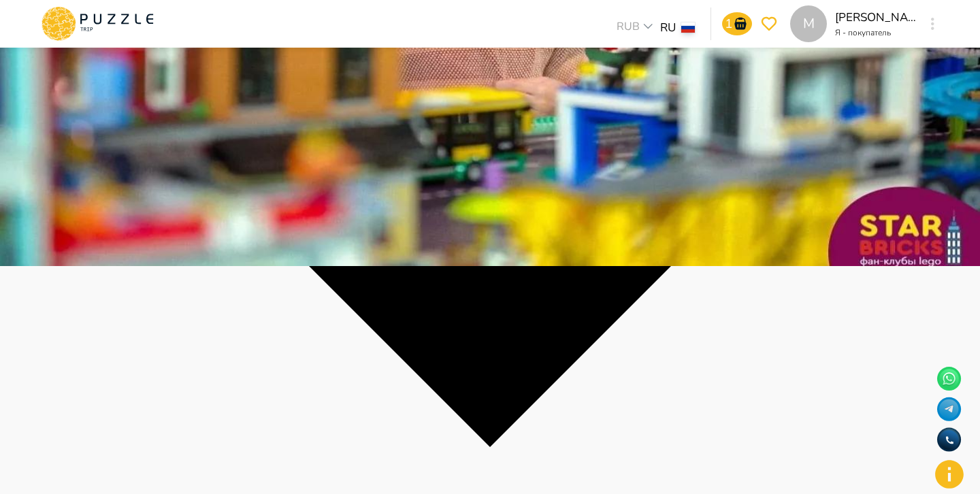
scroll to position [257, 0]
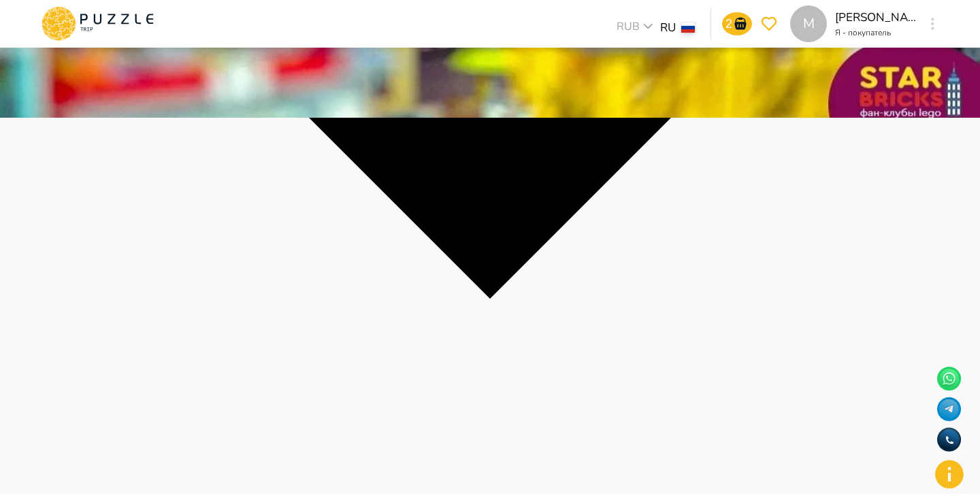
scroll to position [378, 0]
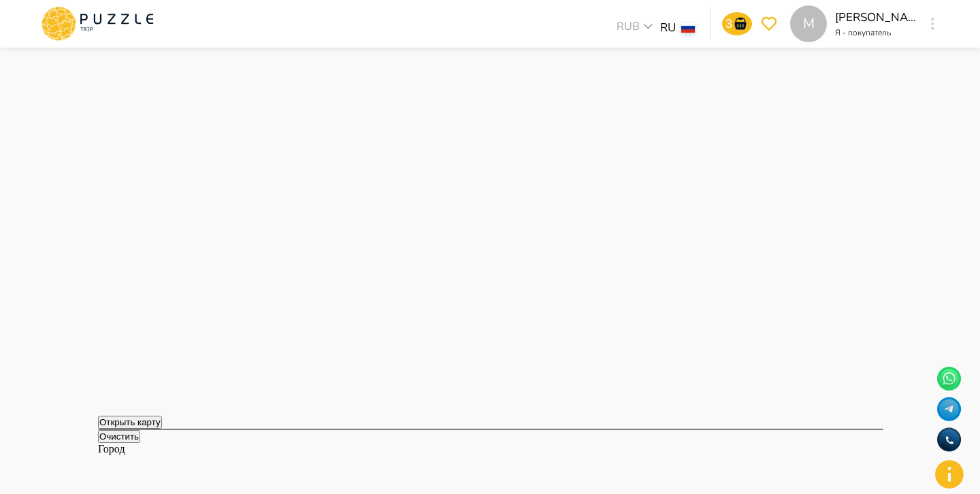
scroll to position [640, 0]
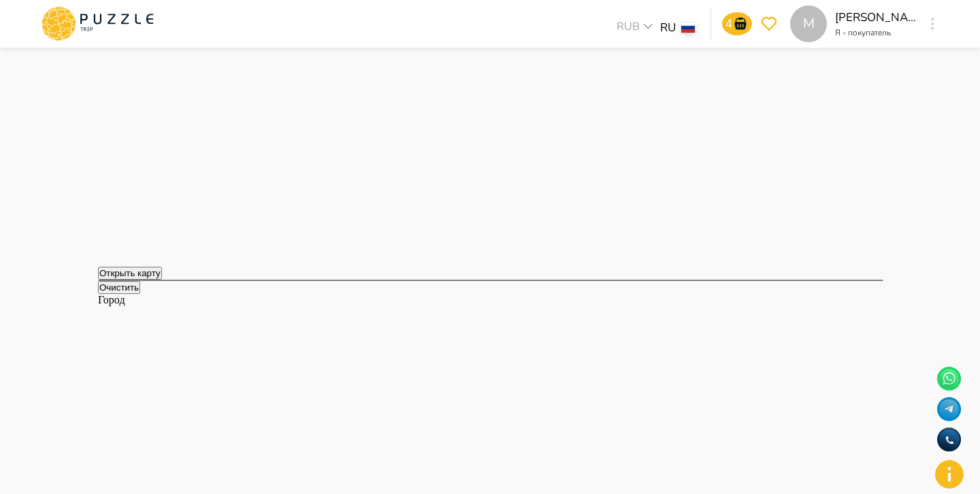
scroll to position [780, 0]
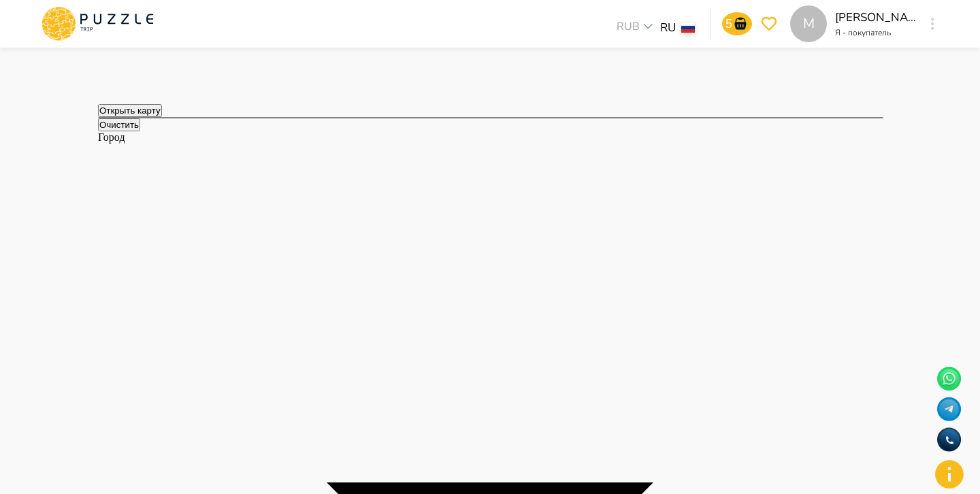
scroll to position [947, 0]
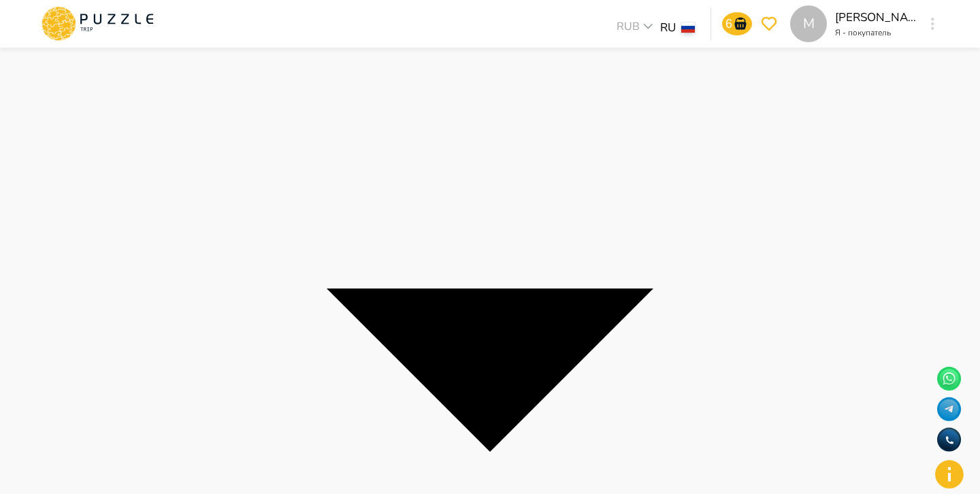
scroll to position [1139, 0]
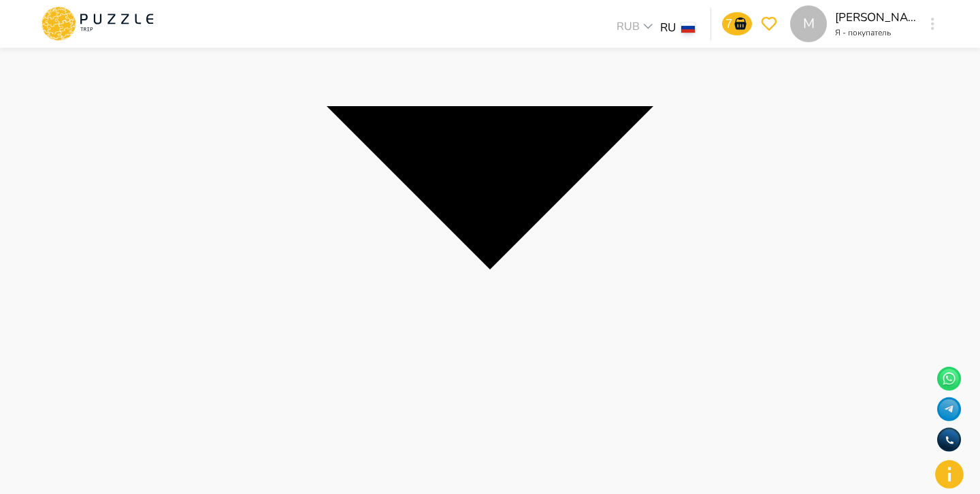
scroll to position [1319, 0]
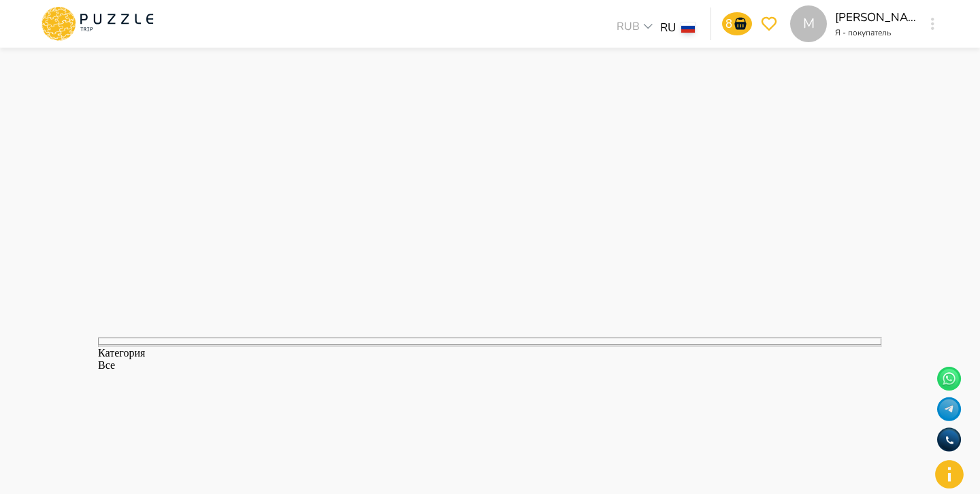
scroll to position [1576, 0]
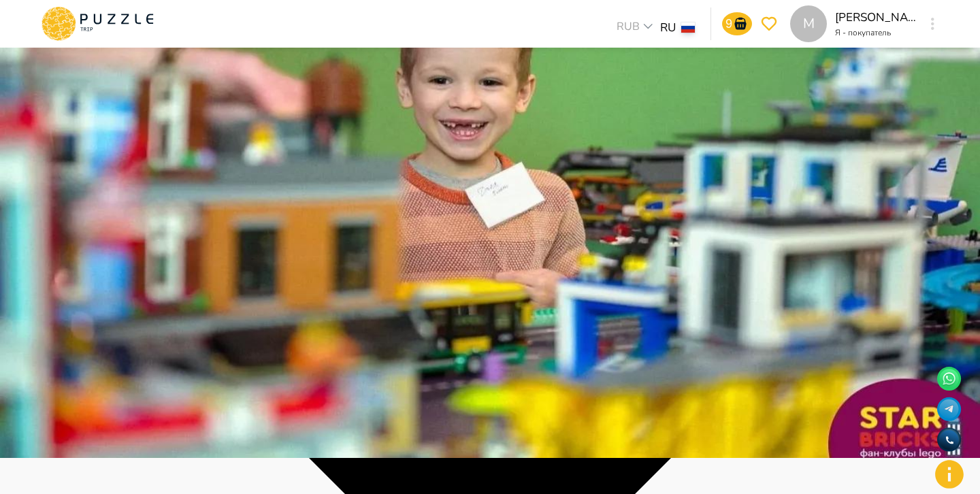
scroll to position [0, 0]
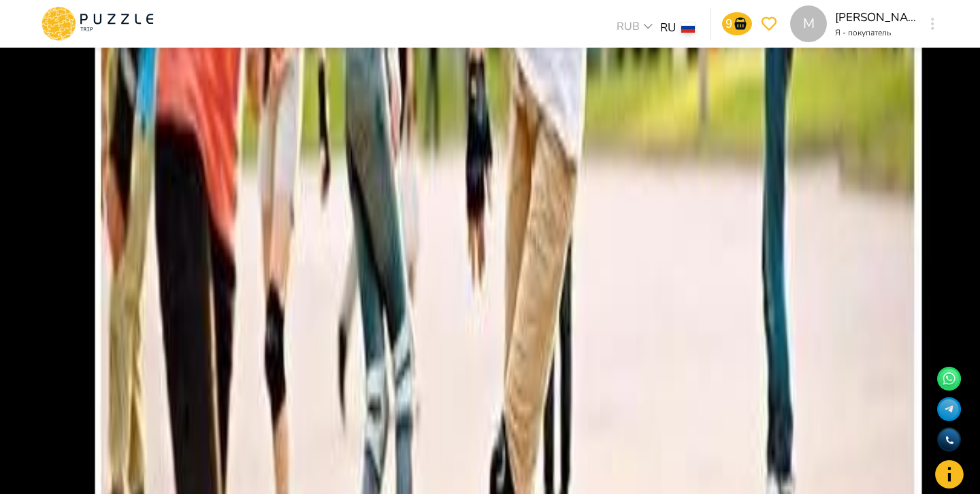
scroll to position [1601, 0]
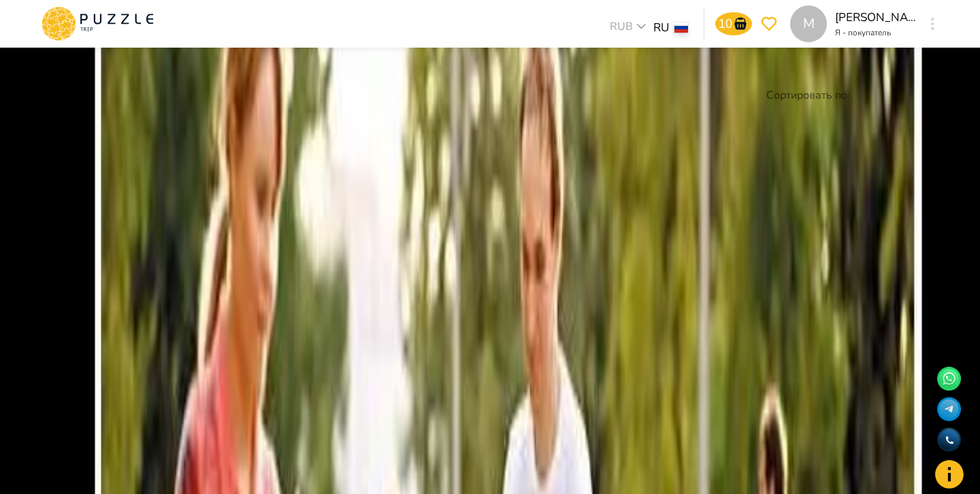
scroll to position [0, 0]
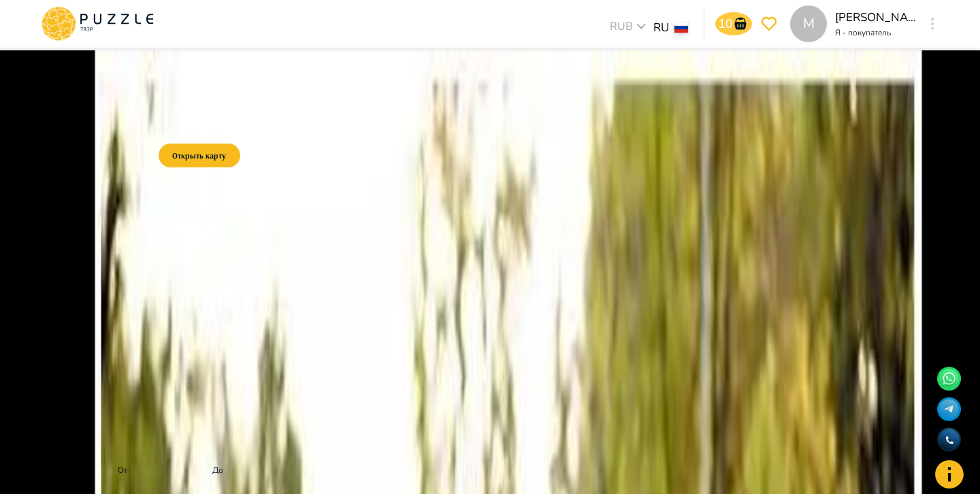
click at [741, 22] on icon "notifications" at bounding box center [741, 24] width 12 height 12
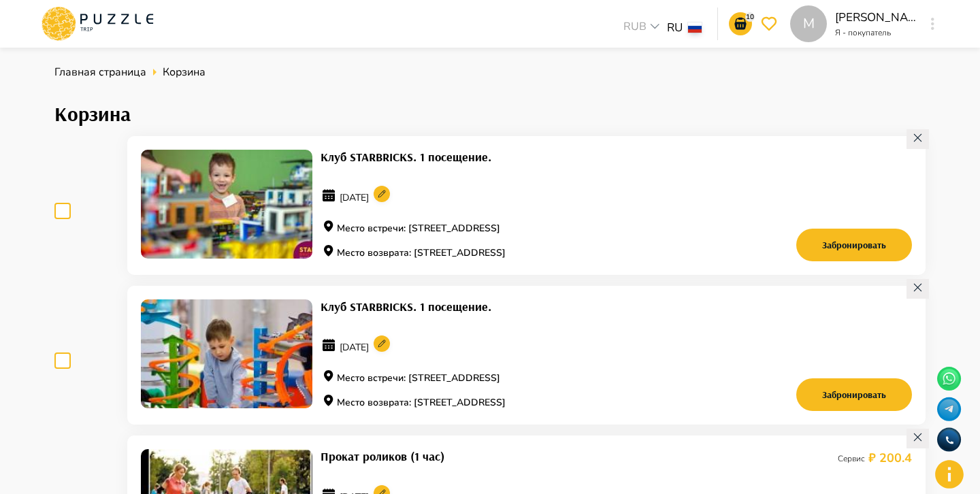
click at [923, 139] on icon at bounding box center [918, 138] width 12 height 12
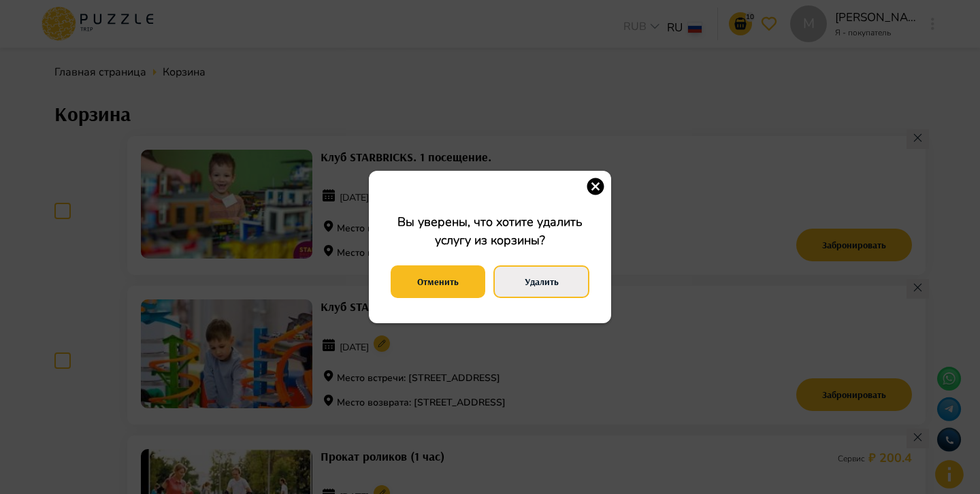
click at [514, 288] on button "Удалить" at bounding box center [542, 282] width 96 height 33
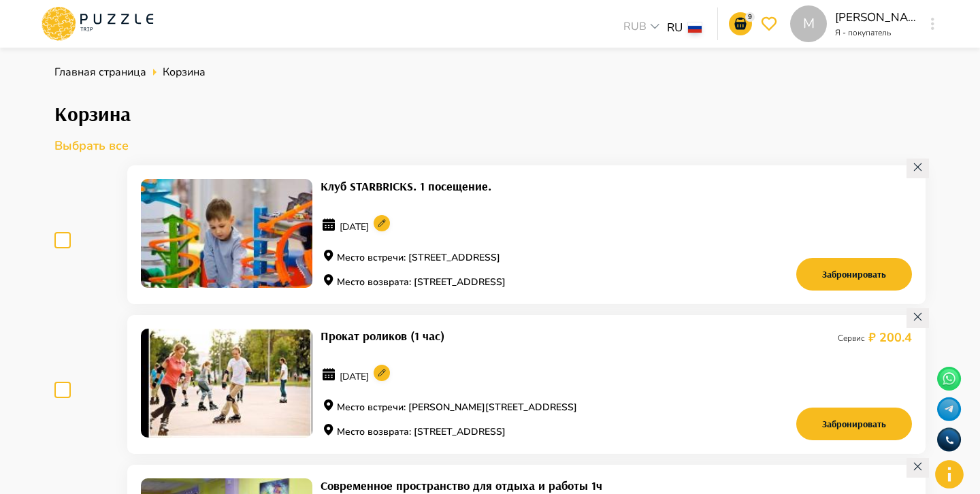
click at [917, 172] on icon at bounding box center [918, 167] width 12 height 12
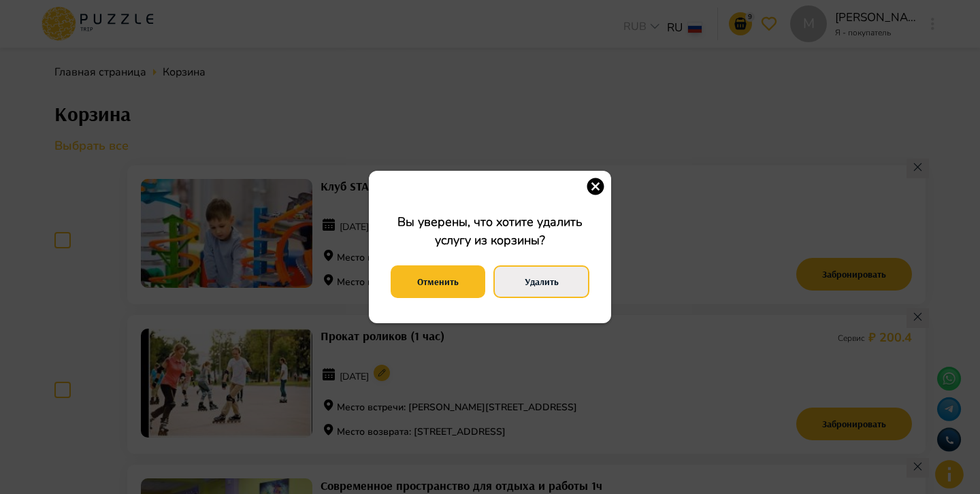
click at [533, 285] on button "Удалить" at bounding box center [542, 282] width 96 height 33
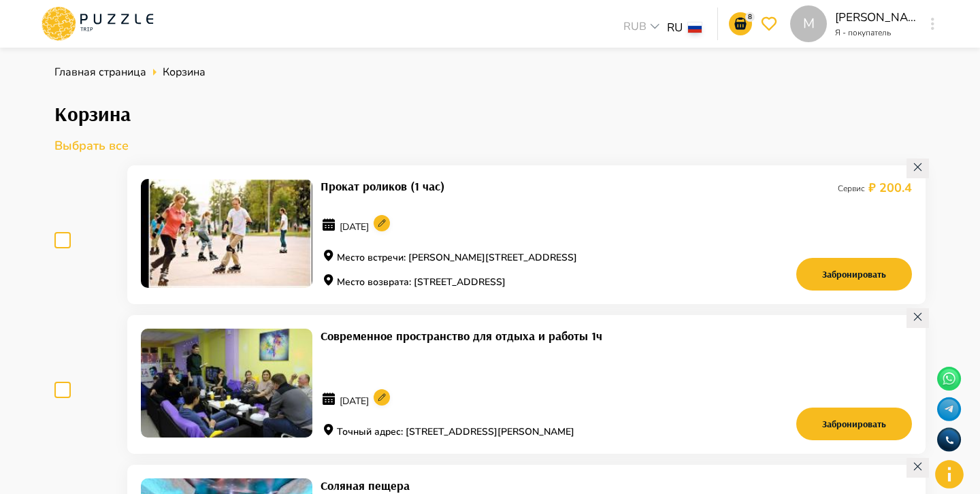
click at [74, 150] on p "Выбрать все" at bounding box center [490, 146] width 872 height 18
click at [918, 167] on icon at bounding box center [918, 167] width 12 height 12
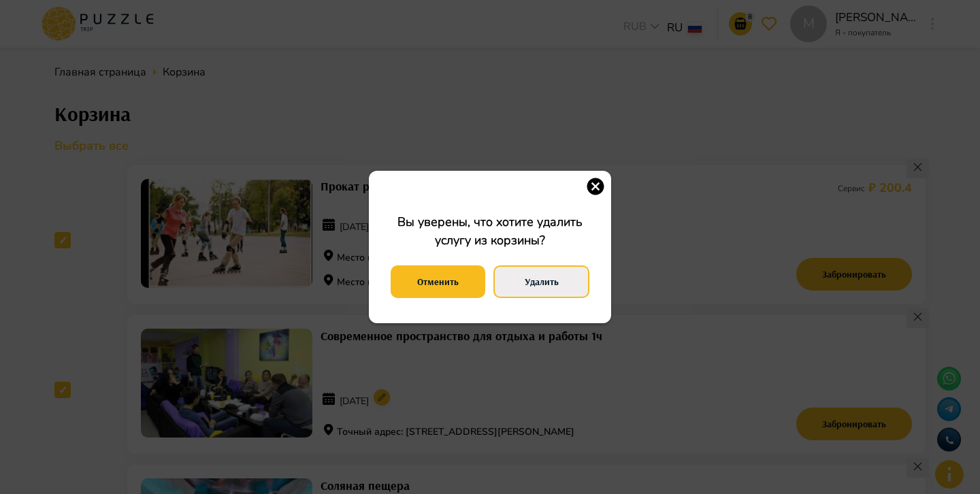
click at [534, 276] on button "Удалить" at bounding box center [542, 282] width 96 height 33
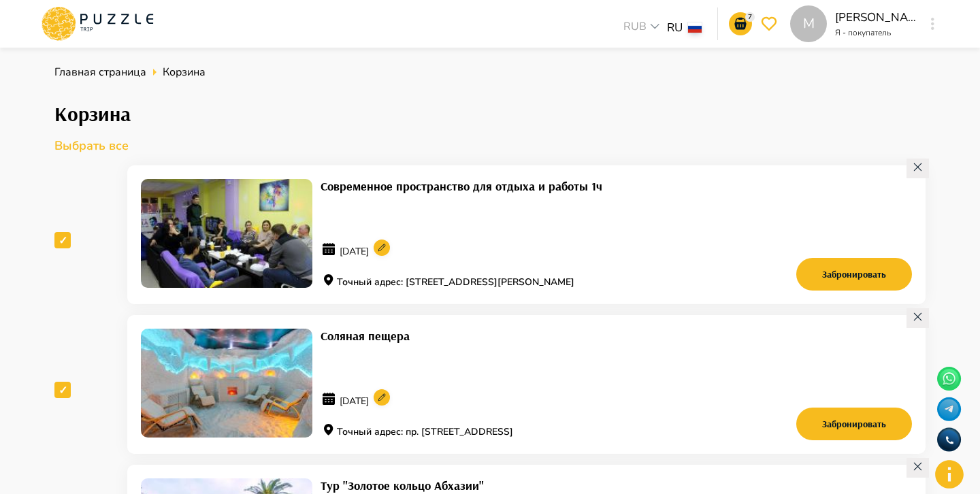
click at [912, 167] on icon at bounding box center [918, 167] width 12 height 12
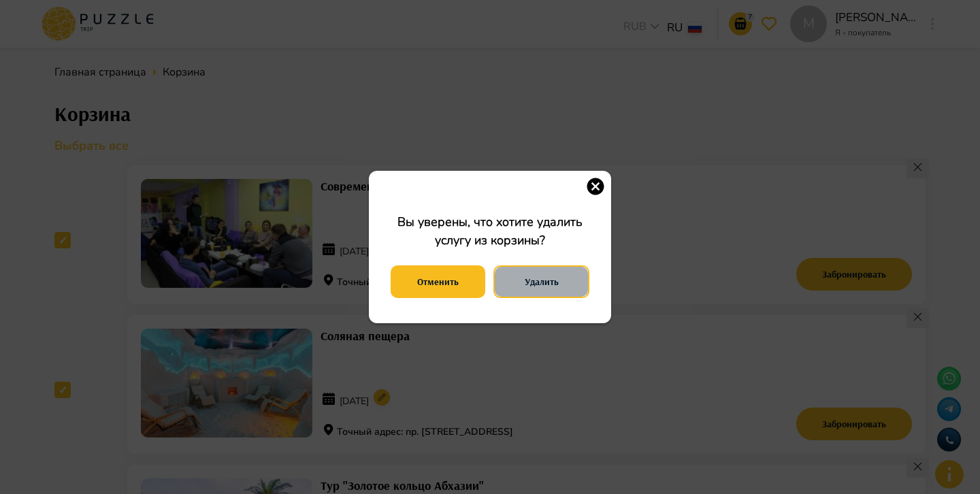
click at [543, 288] on button "Удалить" at bounding box center [542, 282] width 96 height 33
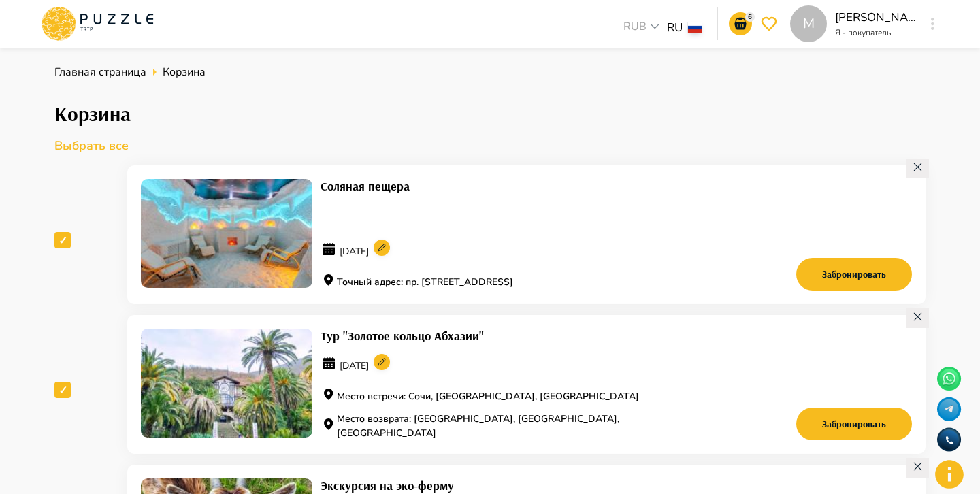
click at [919, 166] on icon at bounding box center [918, 167] width 12 height 12
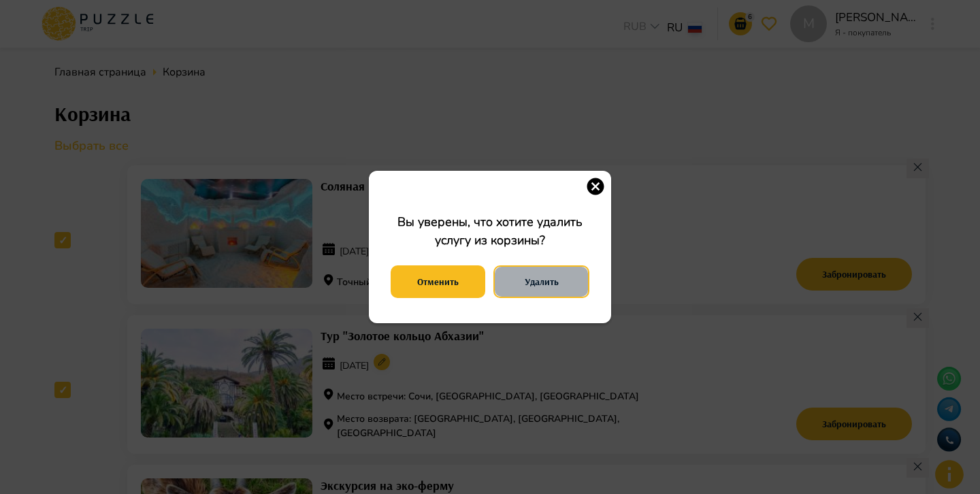
click at [539, 290] on button "Удалить" at bounding box center [542, 282] width 96 height 33
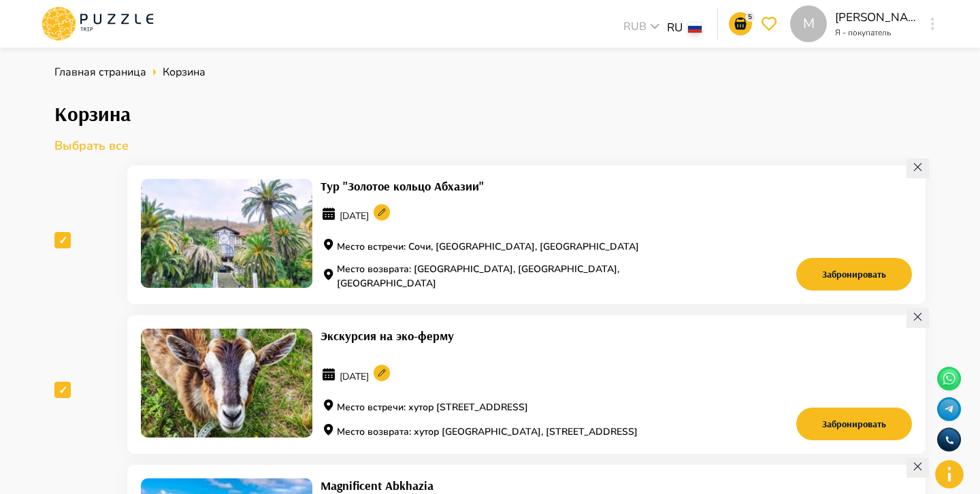
click at [922, 164] on icon at bounding box center [918, 167] width 12 height 12
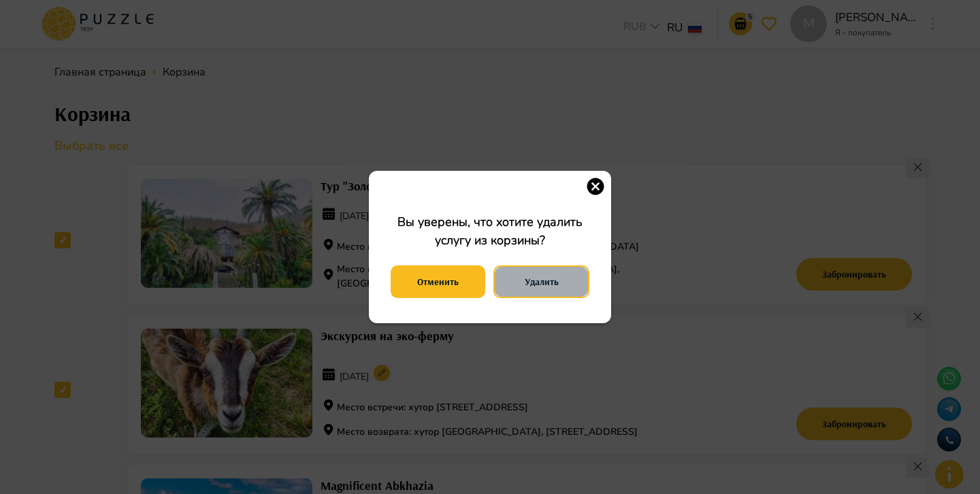
click at [578, 280] on button "Удалить" at bounding box center [542, 282] width 96 height 33
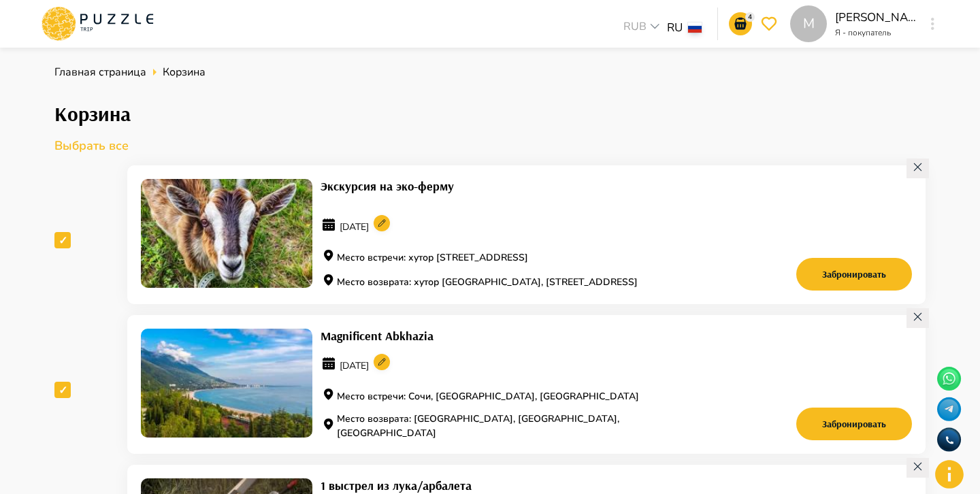
click at [916, 161] on icon at bounding box center [918, 167] width 12 height 12
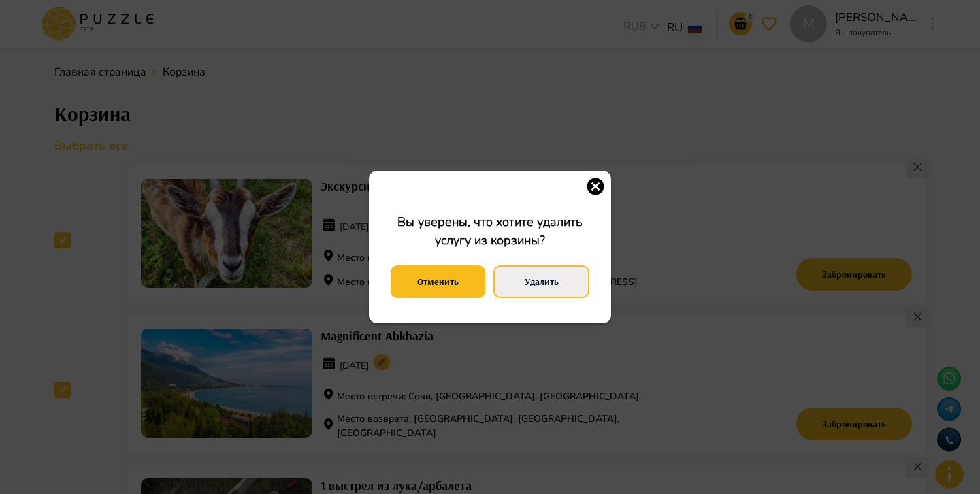
click at [547, 289] on button "Удалить" at bounding box center [542, 282] width 96 height 33
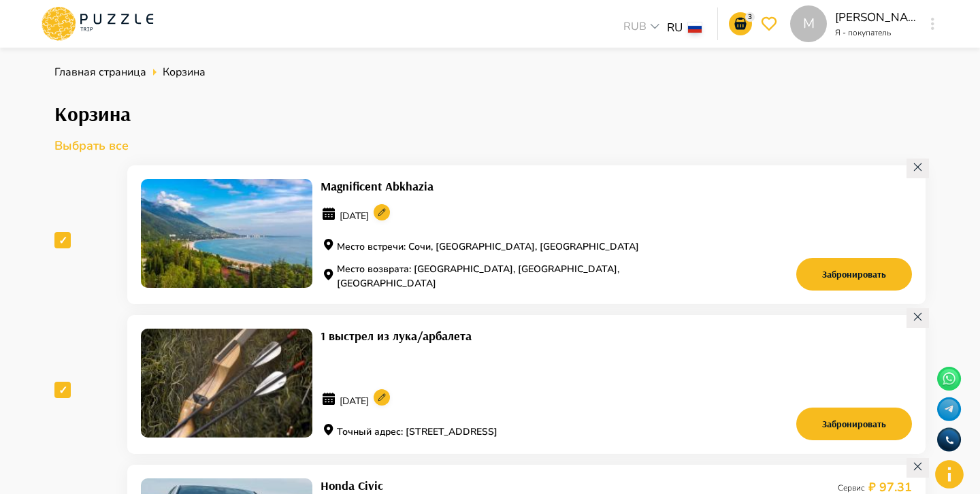
click at [919, 168] on icon at bounding box center [918, 167] width 12 height 12
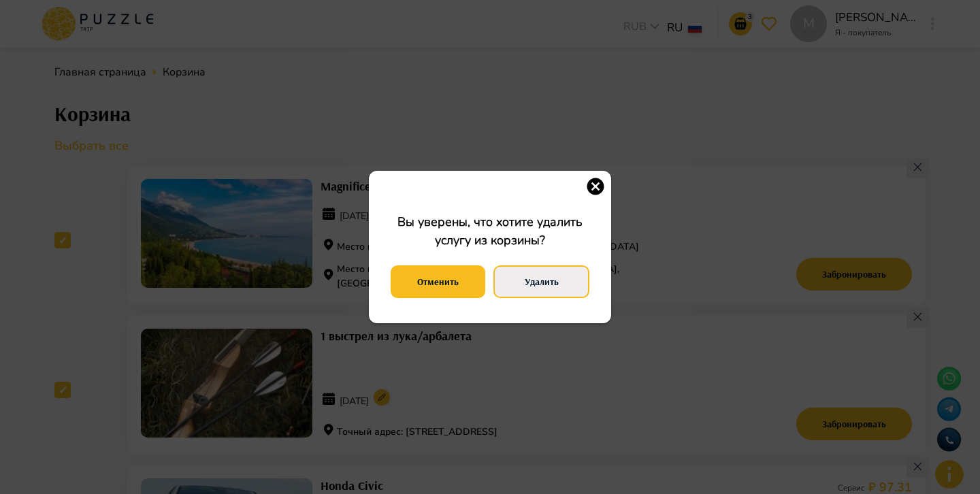
click at [529, 280] on button "Удалить" at bounding box center [542, 282] width 96 height 33
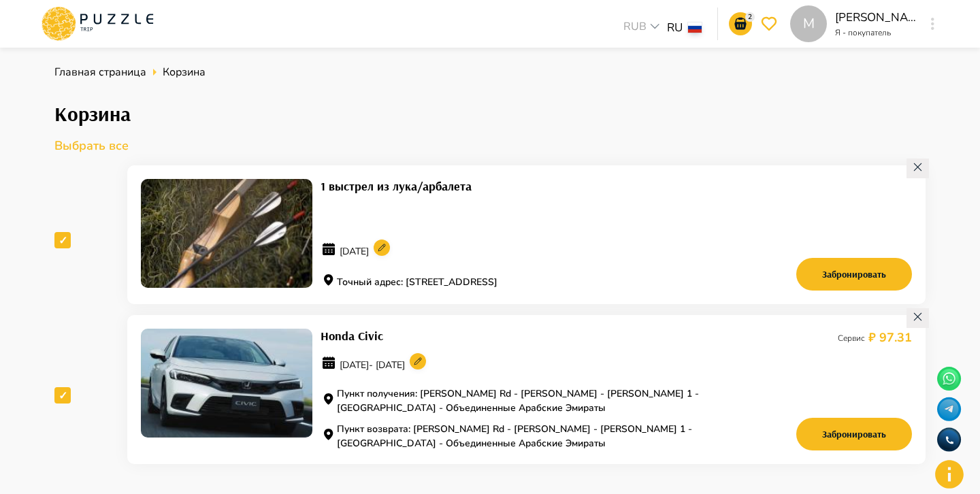
click at [911, 170] on div at bounding box center [918, 169] width 22 height 20
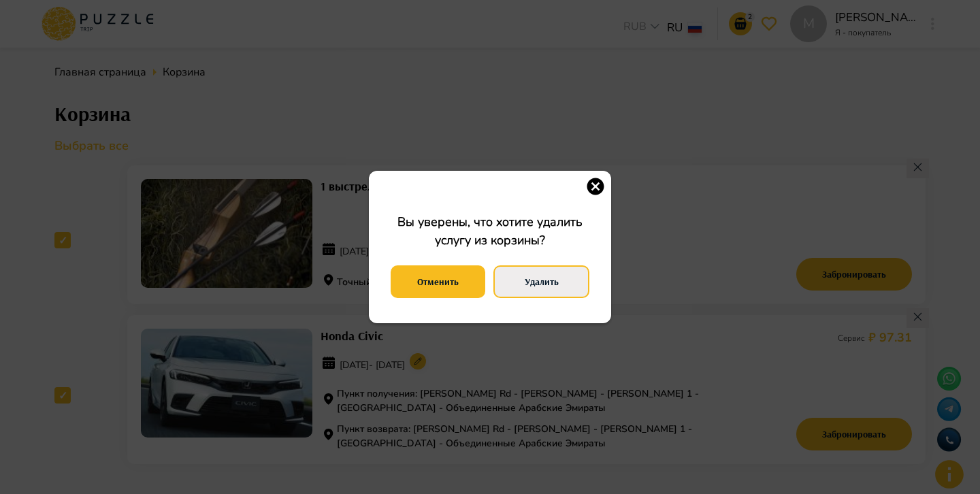
click at [543, 289] on button "Удалить" at bounding box center [542, 282] width 96 height 33
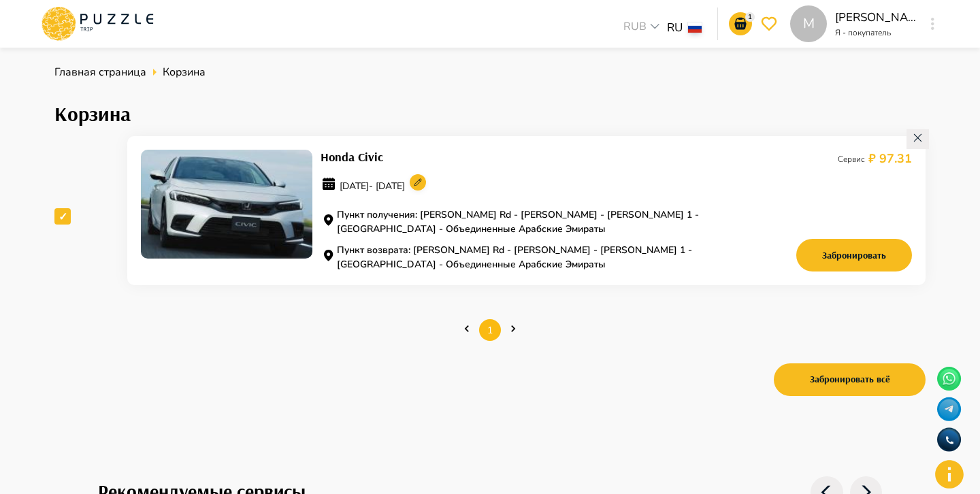
click at [921, 139] on icon at bounding box center [918, 138] width 12 height 12
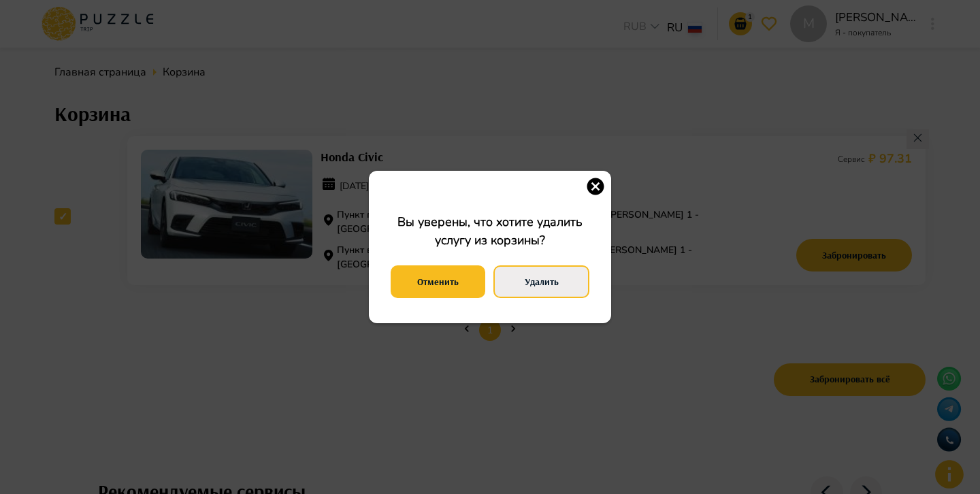
click at [554, 291] on button "Удалить" at bounding box center [542, 282] width 96 height 33
